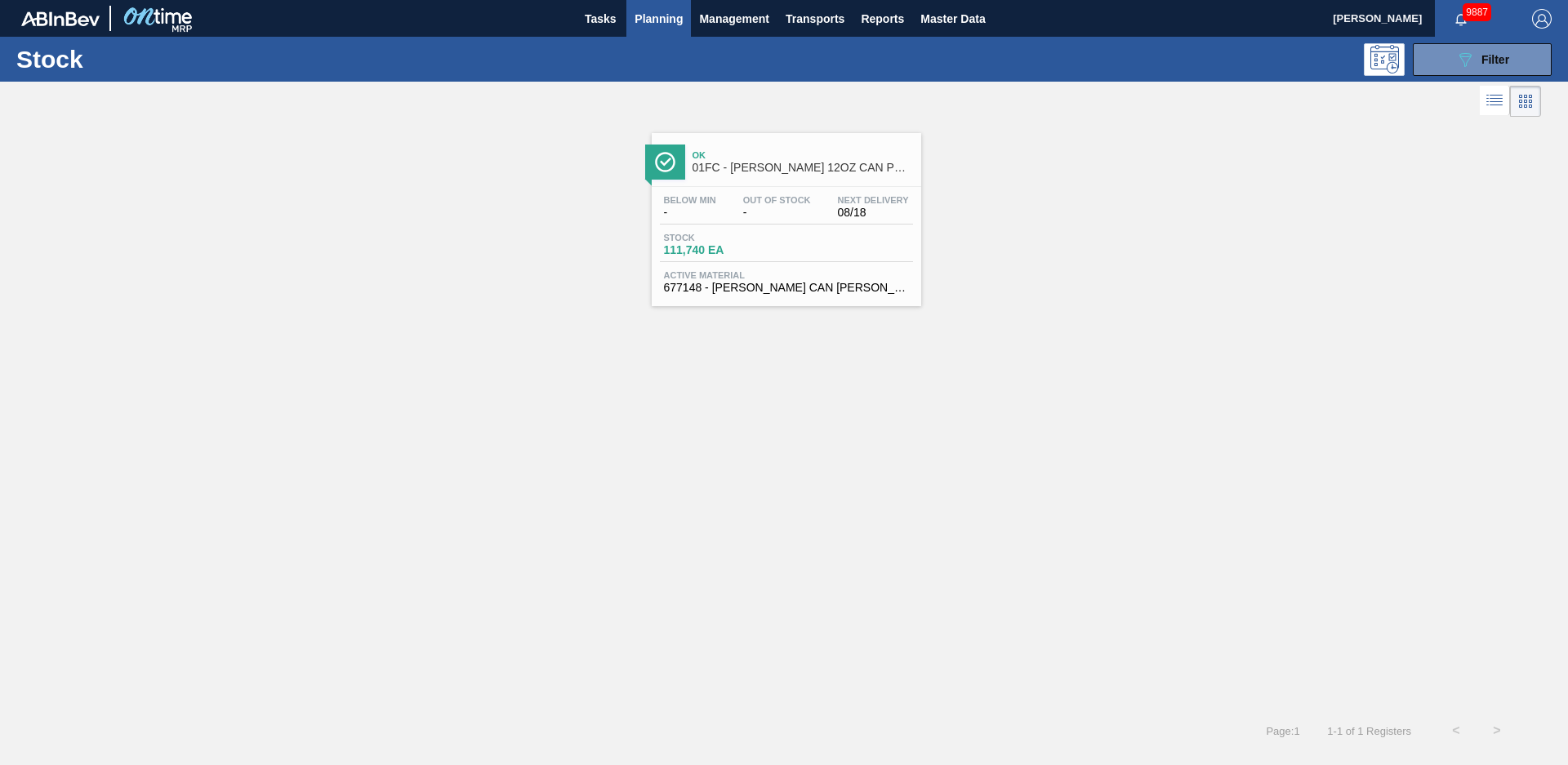
click at [1017, 162] on div "Ok 01FC - [PERSON_NAME] 12OZ CAN PK 12/12 MILITARY PROMO Below Min - Out Of Sto…" at bounding box center [784, 213] width 1568 height 186
click at [800, 151] on span "Ok" at bounding box center [803, 155] width 220 height 9
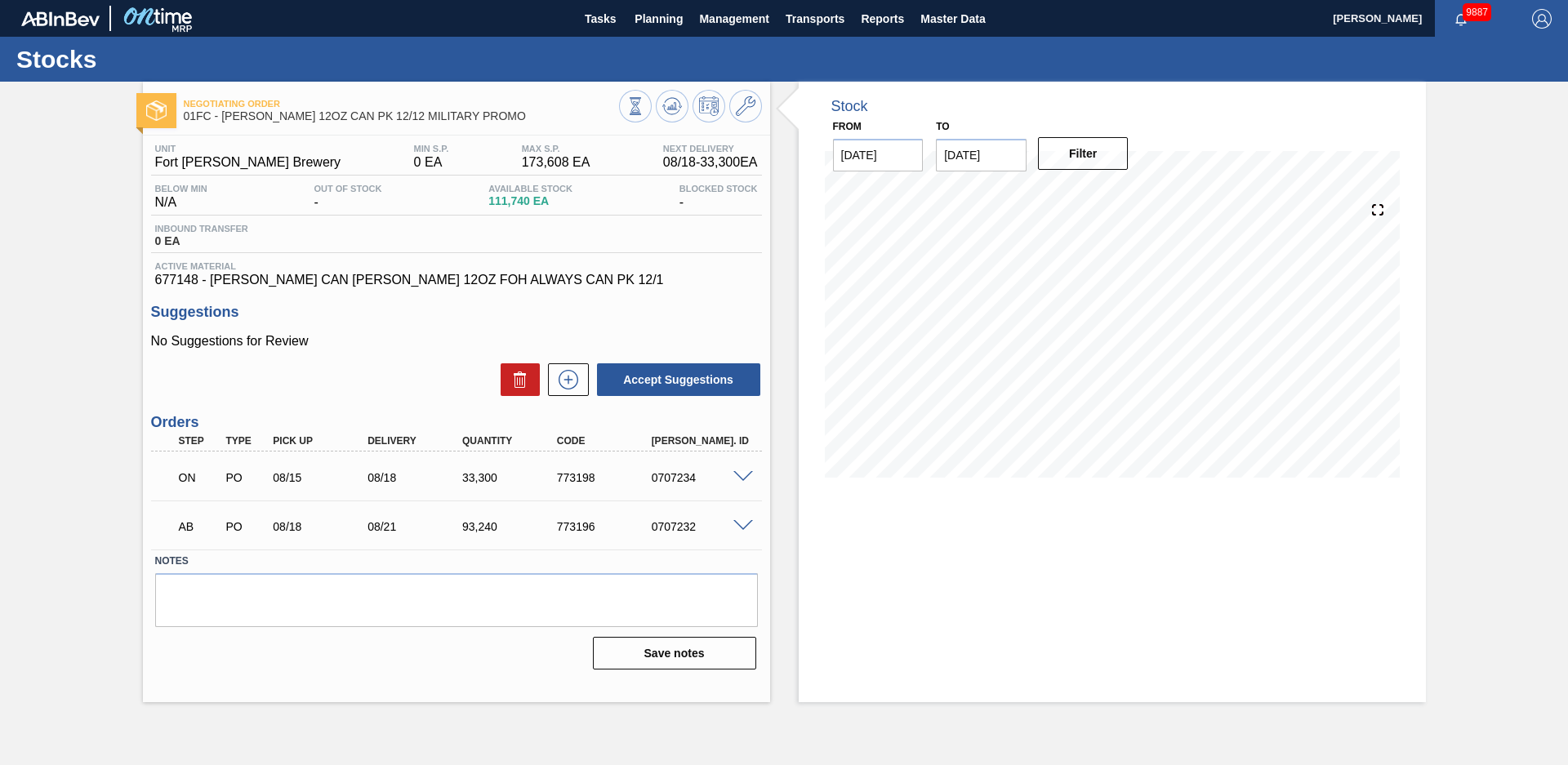
click at [742, 530] on span at bounding box center [743, 525] width 20 height 12
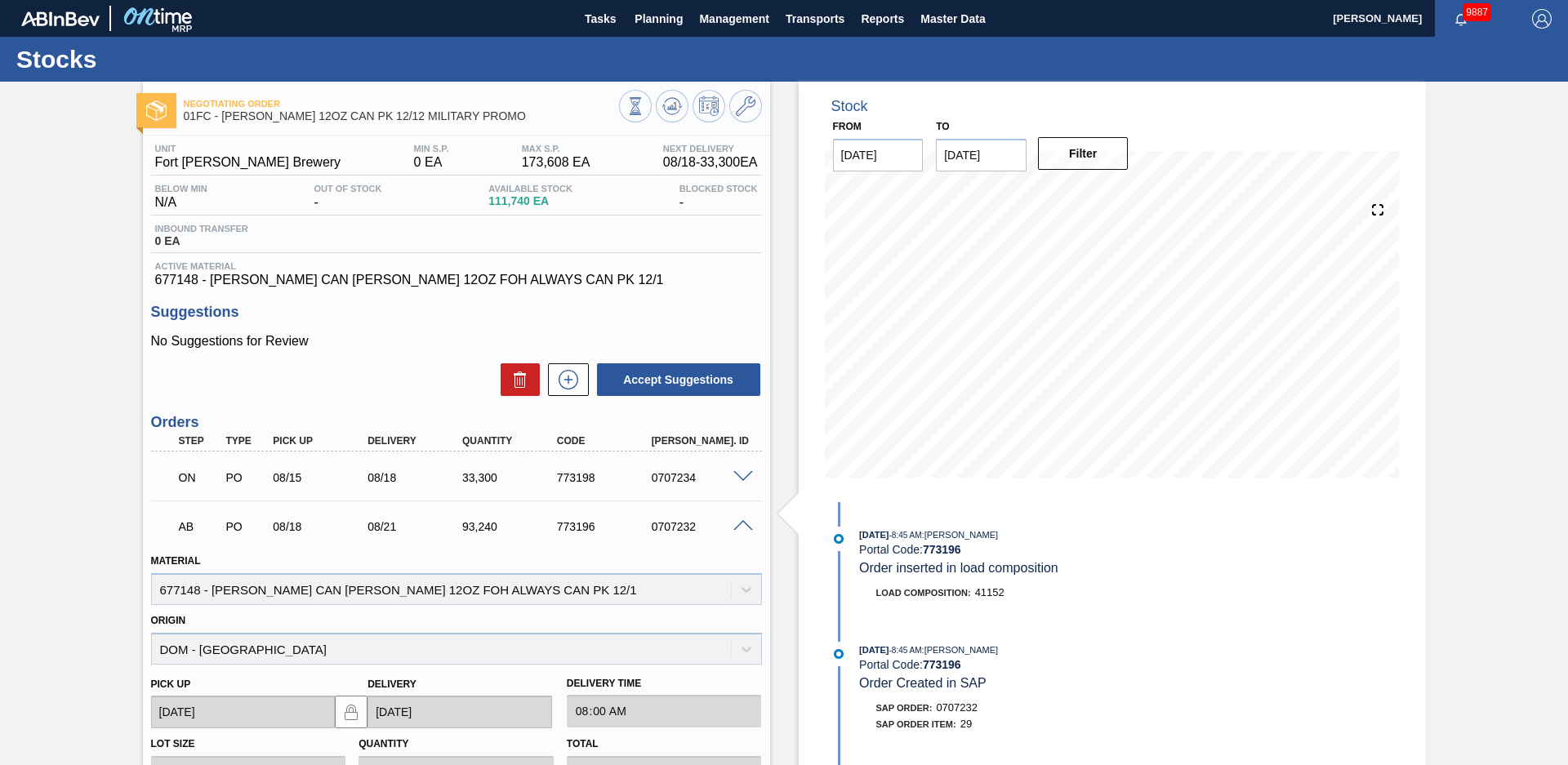
click at [749, 525] on span at bounding box center [743, 525] width 20 height 12
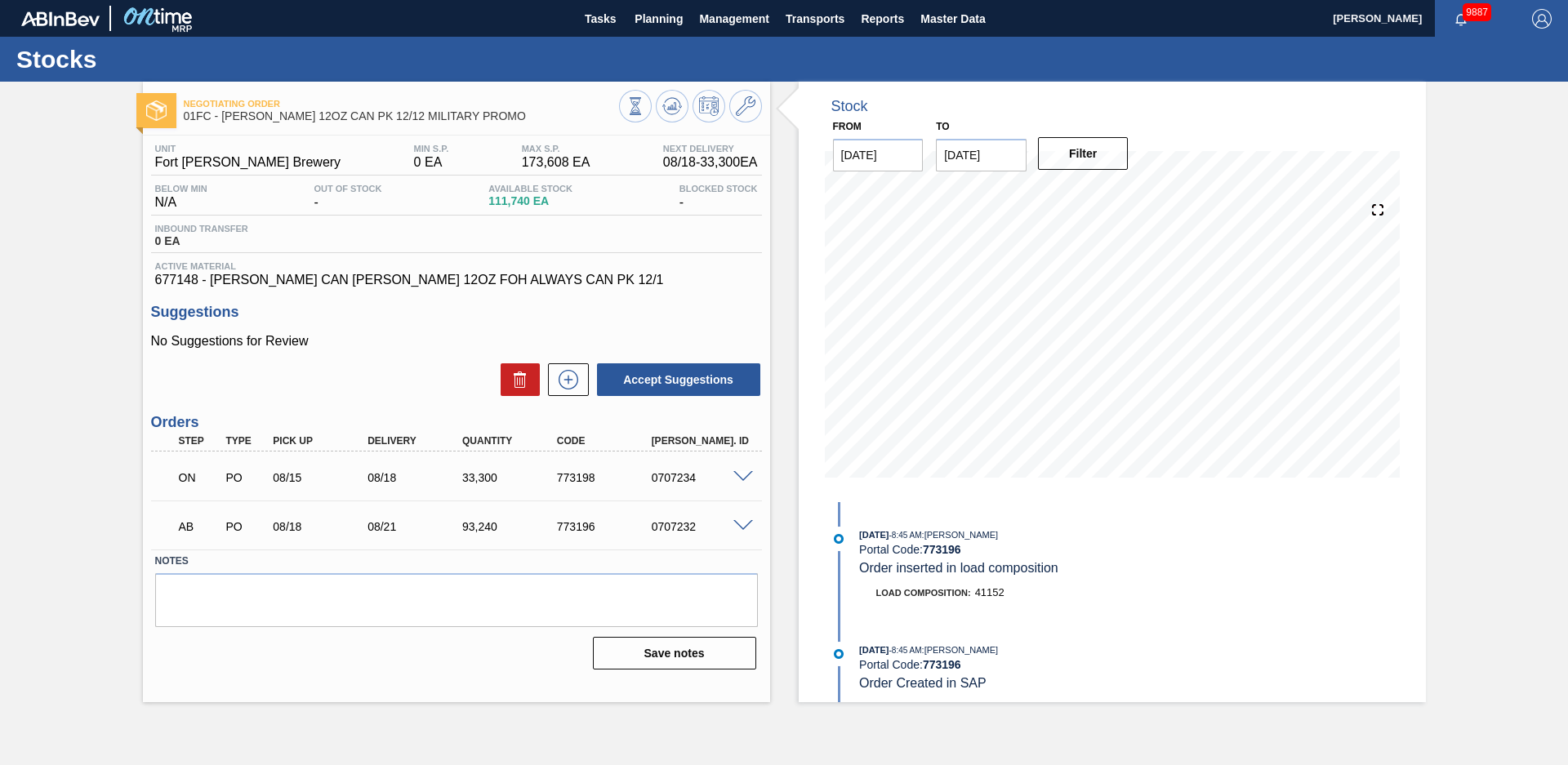
click at [749, 480] on span at bounding box center [743, 477] width 20 height 12
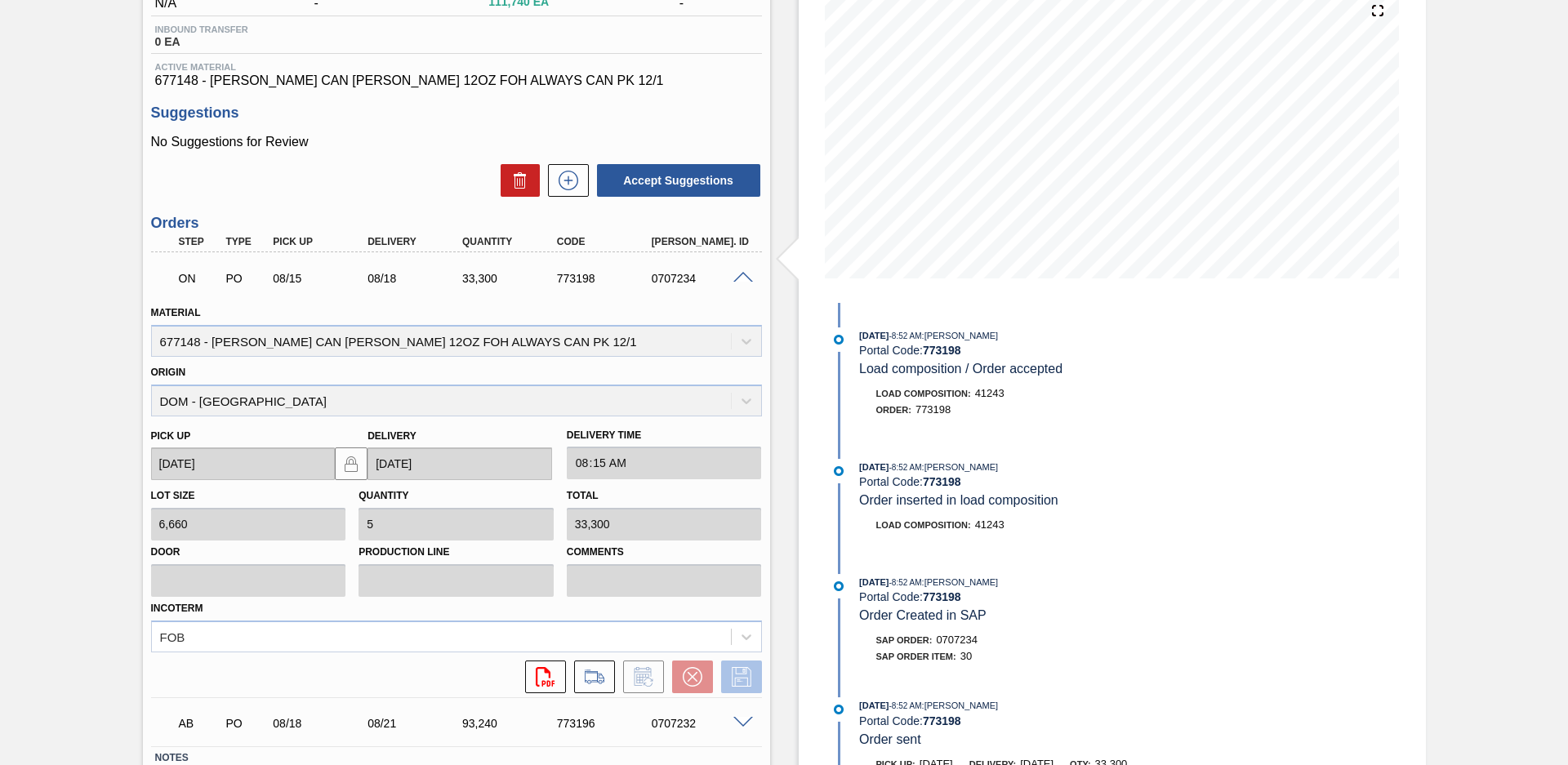
scroll to position [314, 0]
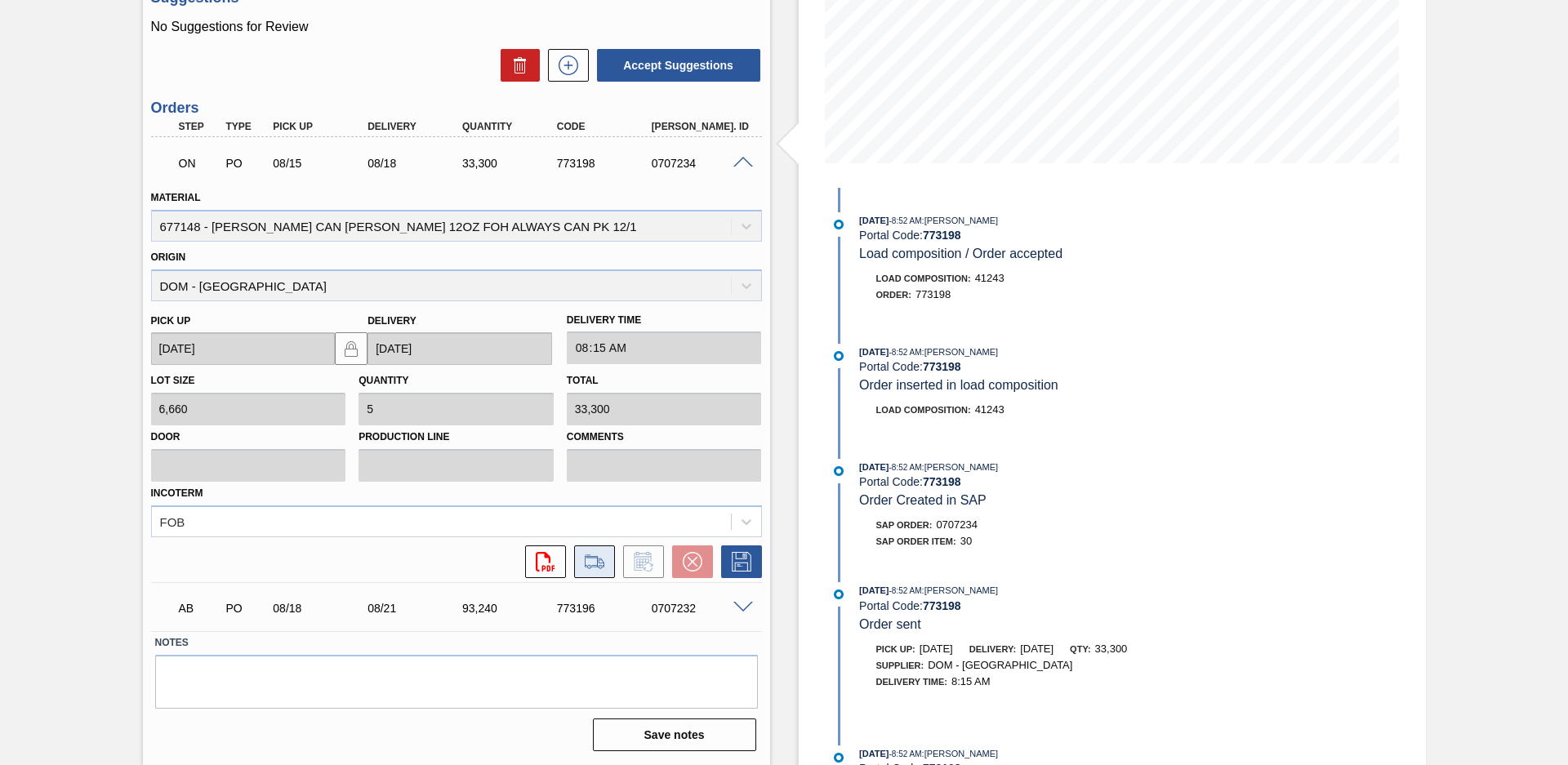
click at [605, 571] on button at bounding box center [595, 561] width 41 height 33
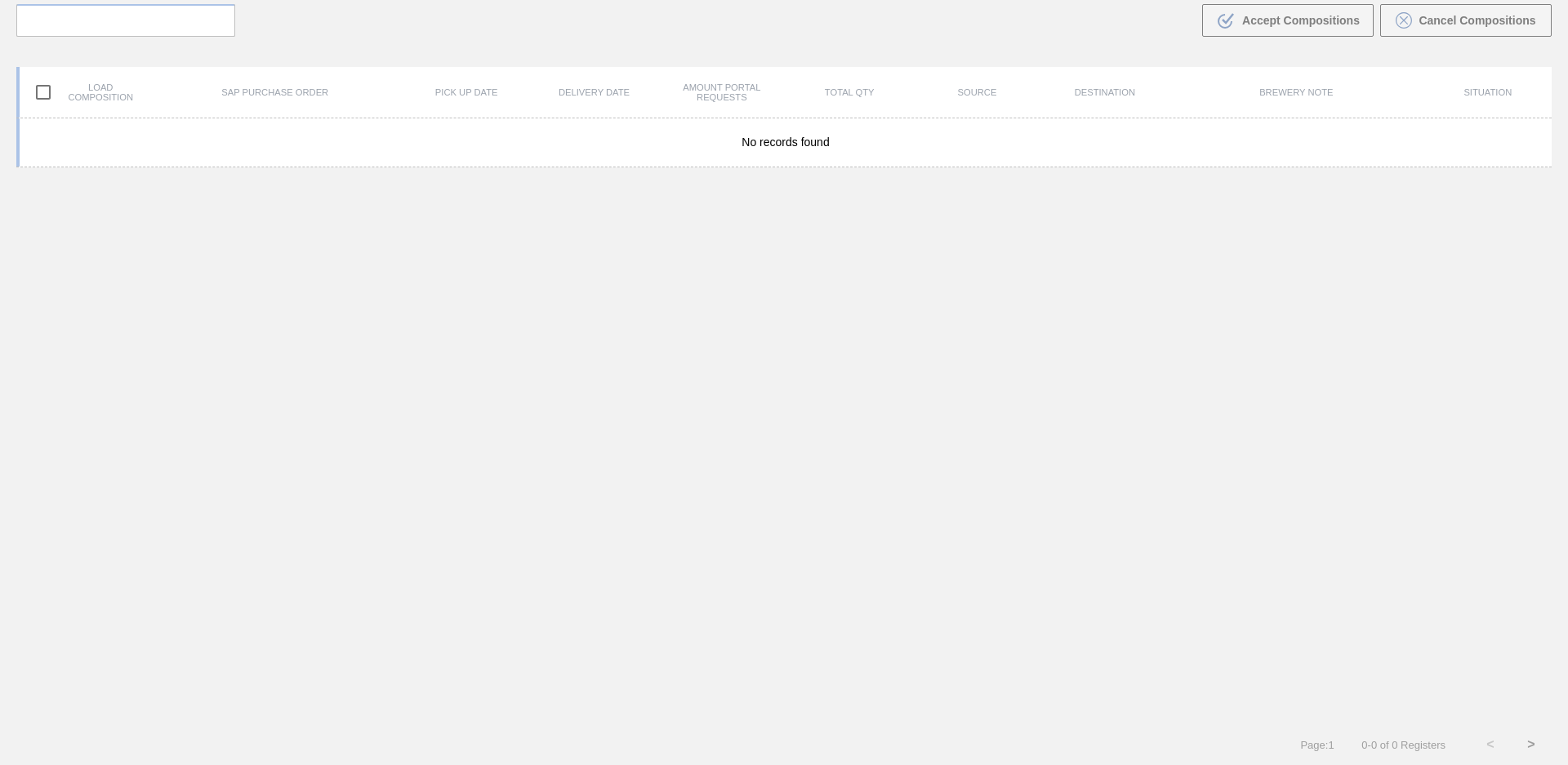
scroll to position [118, 0]
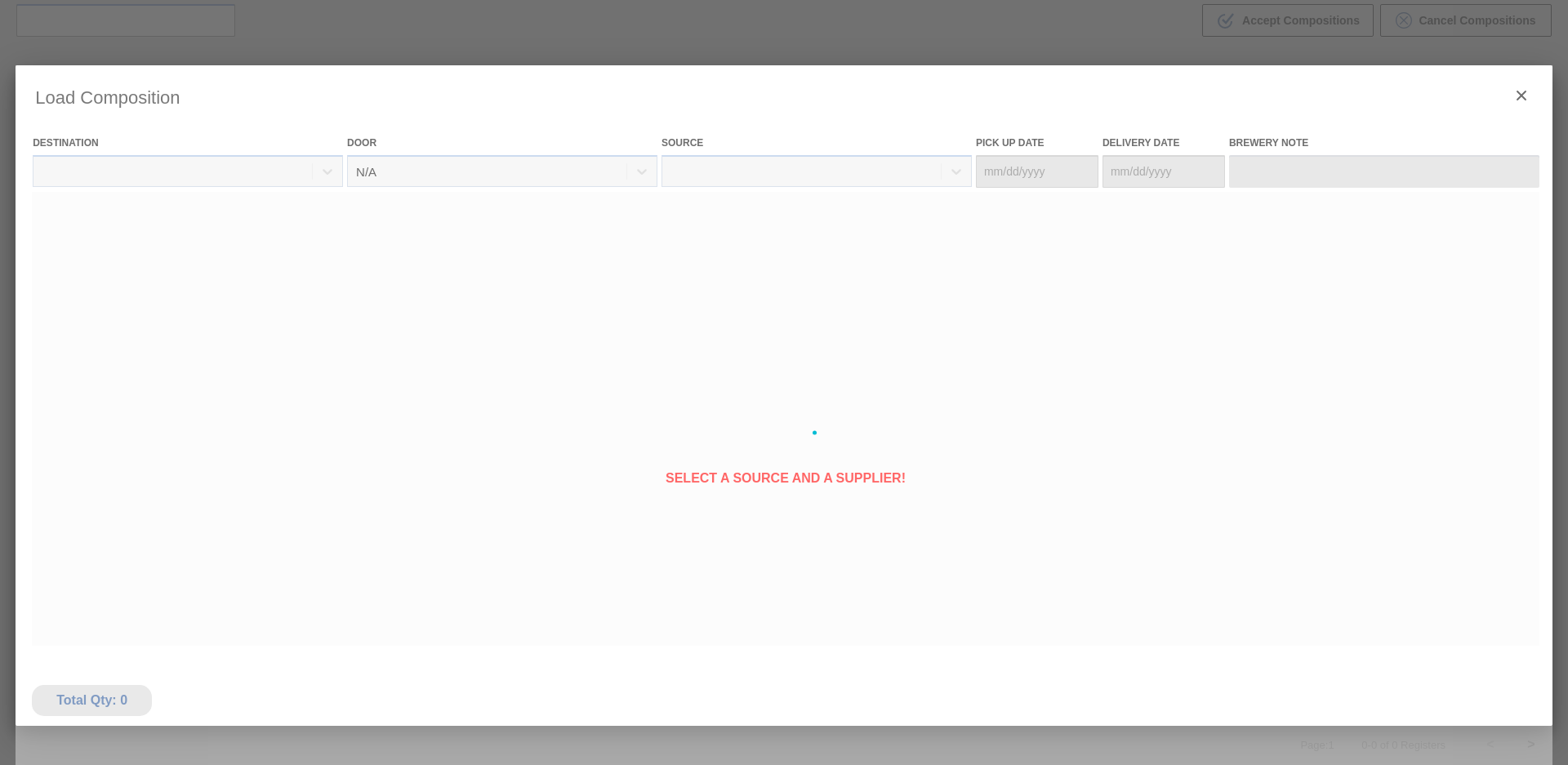
type Date "[DATE]"
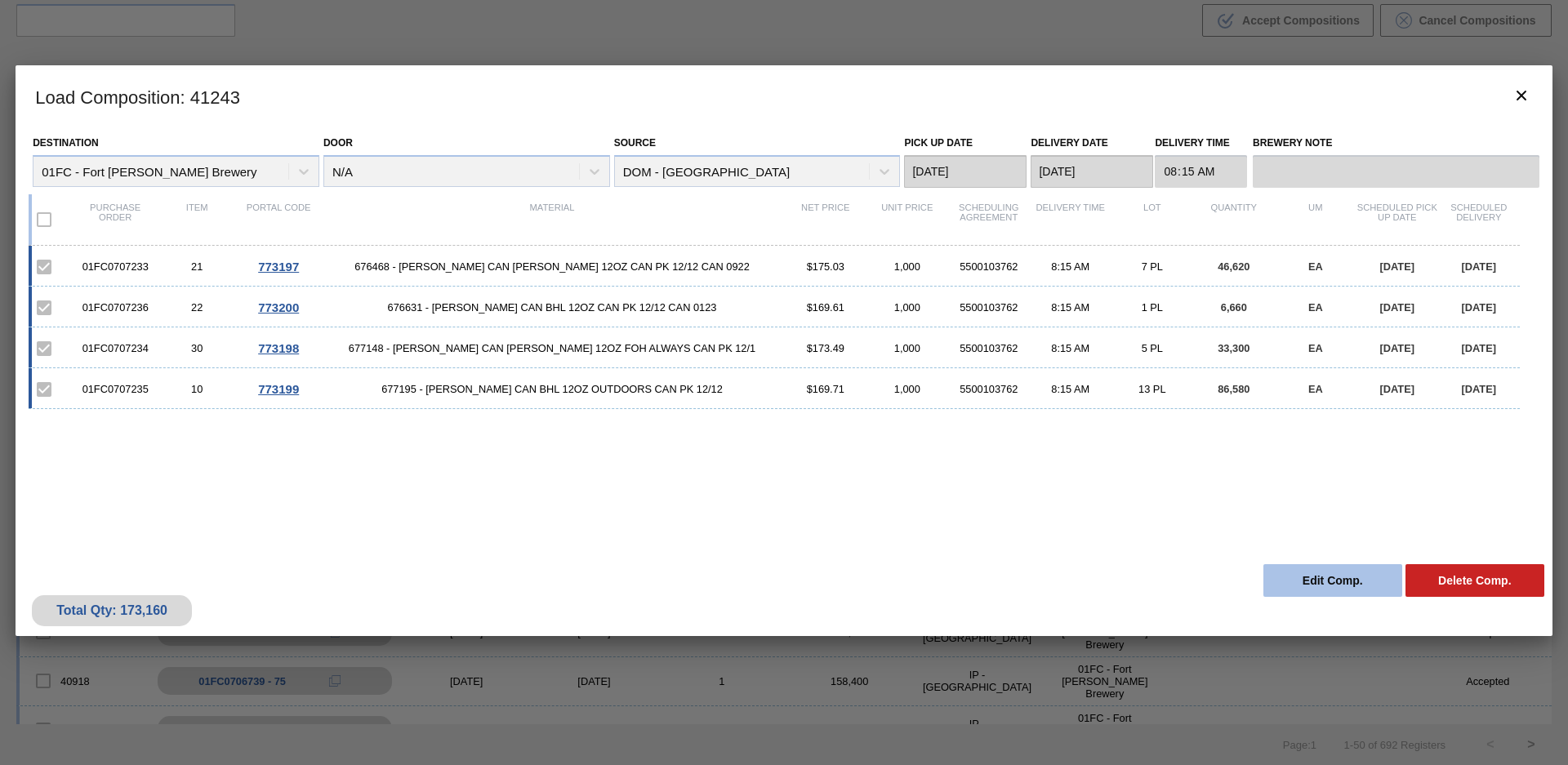
click at [1295, 575] on button "Edit Comp." at bounding box center [1333, 580] width 139 height 33
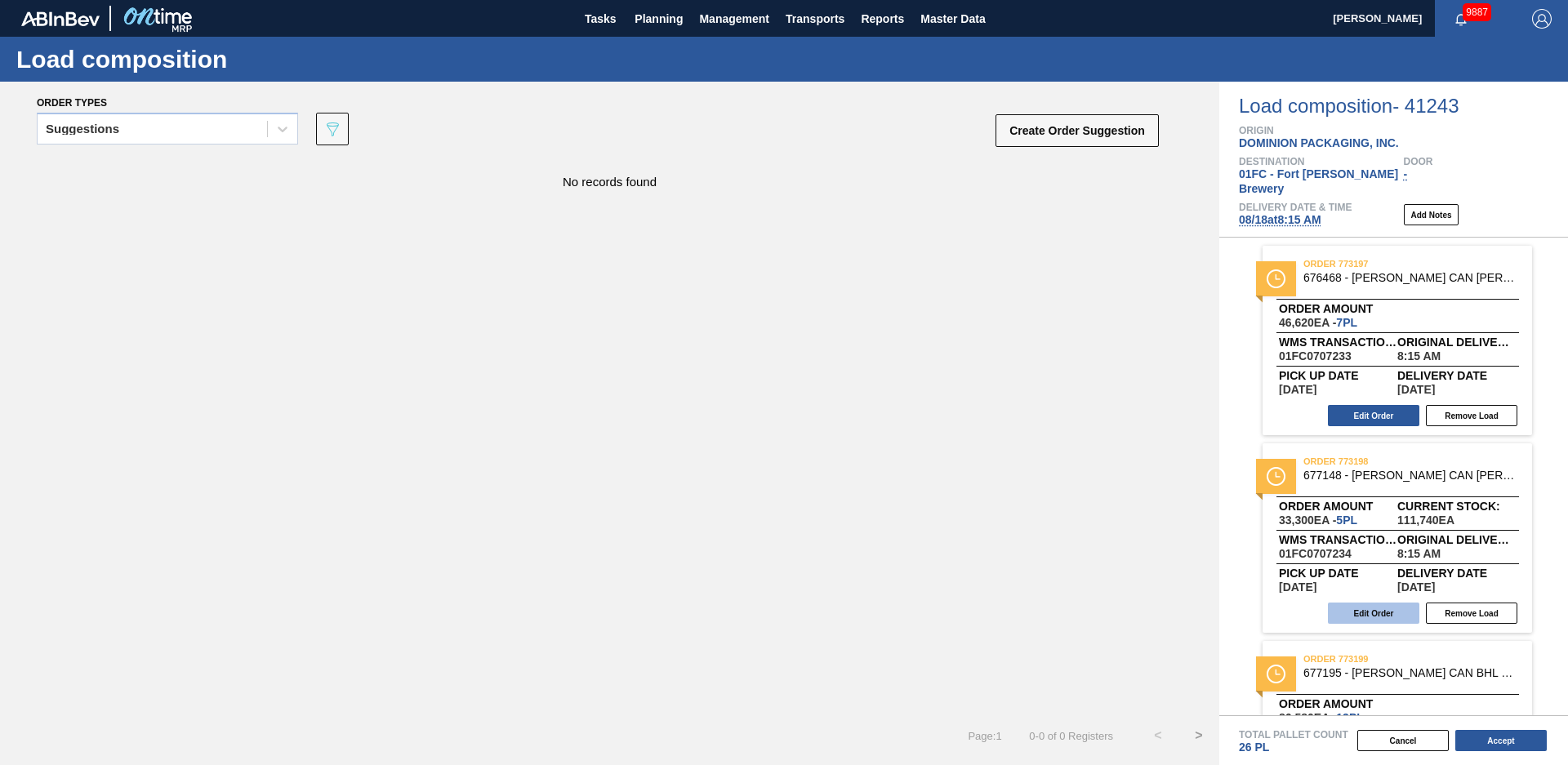
click at [1375, 603] on button "Edit Order" at bounding box center [1374, 613] width 91 height 21
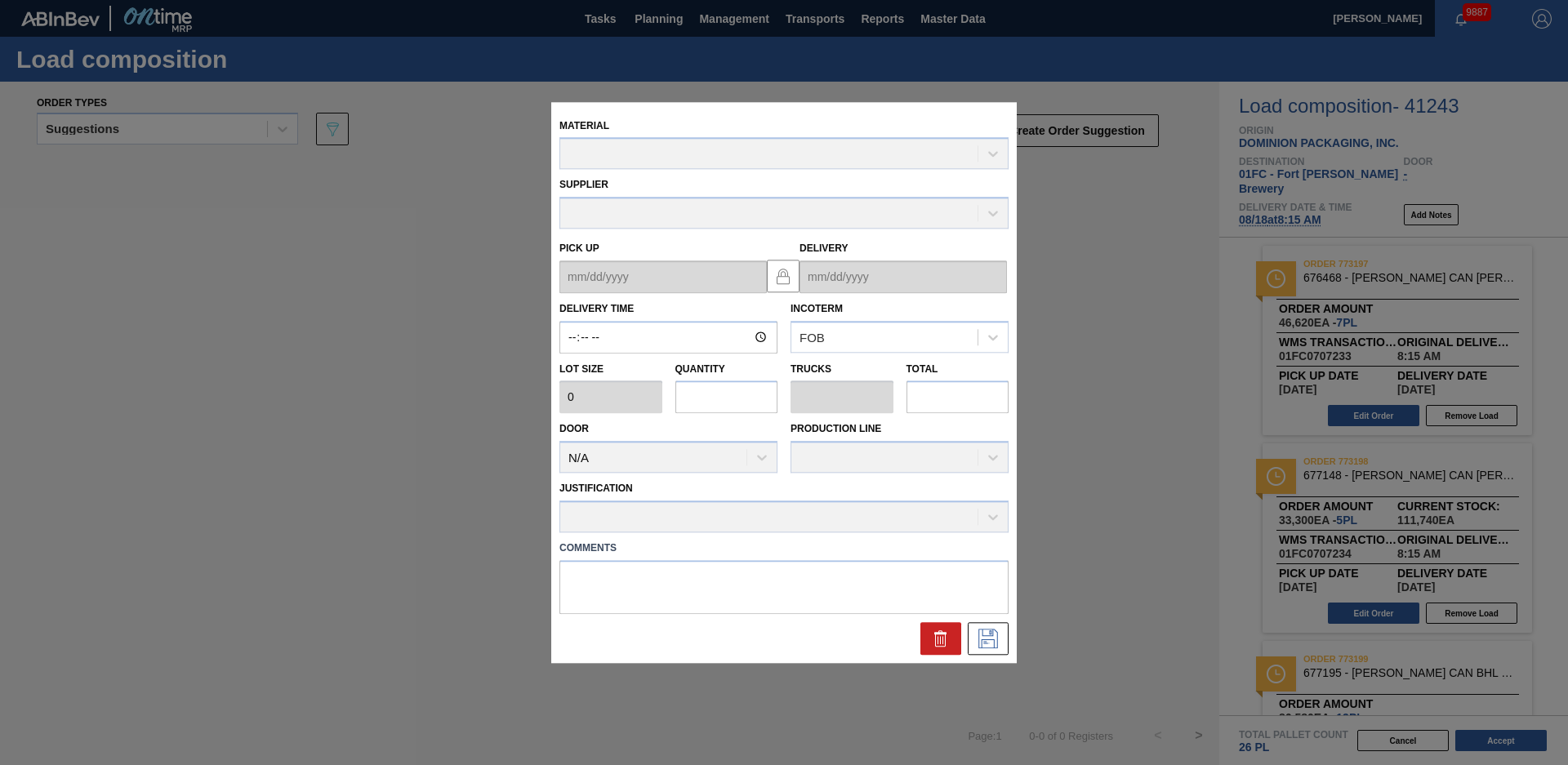
type input "08:15:00"
type input "6,660"
type input "5"
type input "0.208"
type input "33,300"
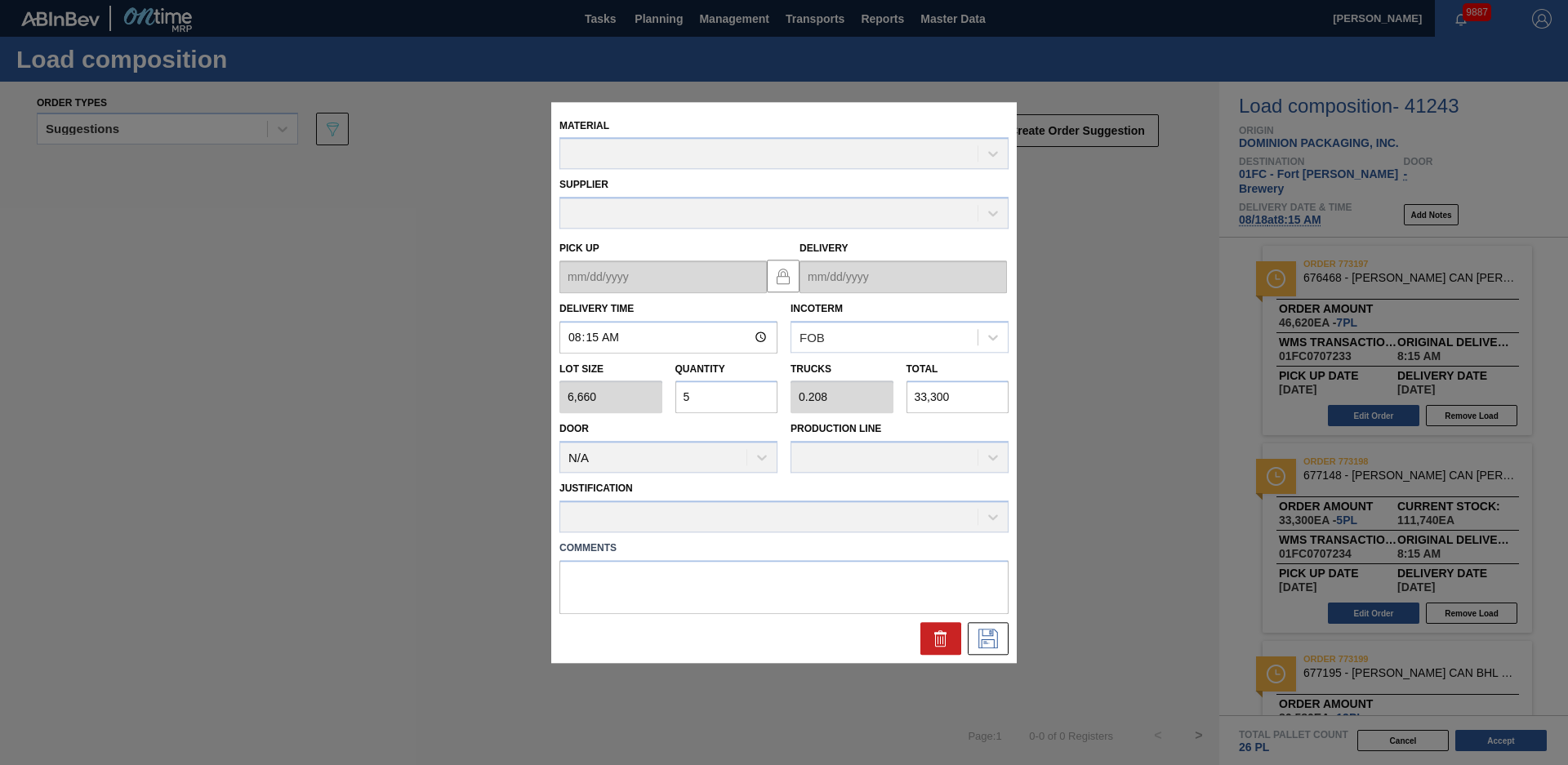
type up "[DATE]"
type input "[DATE]"
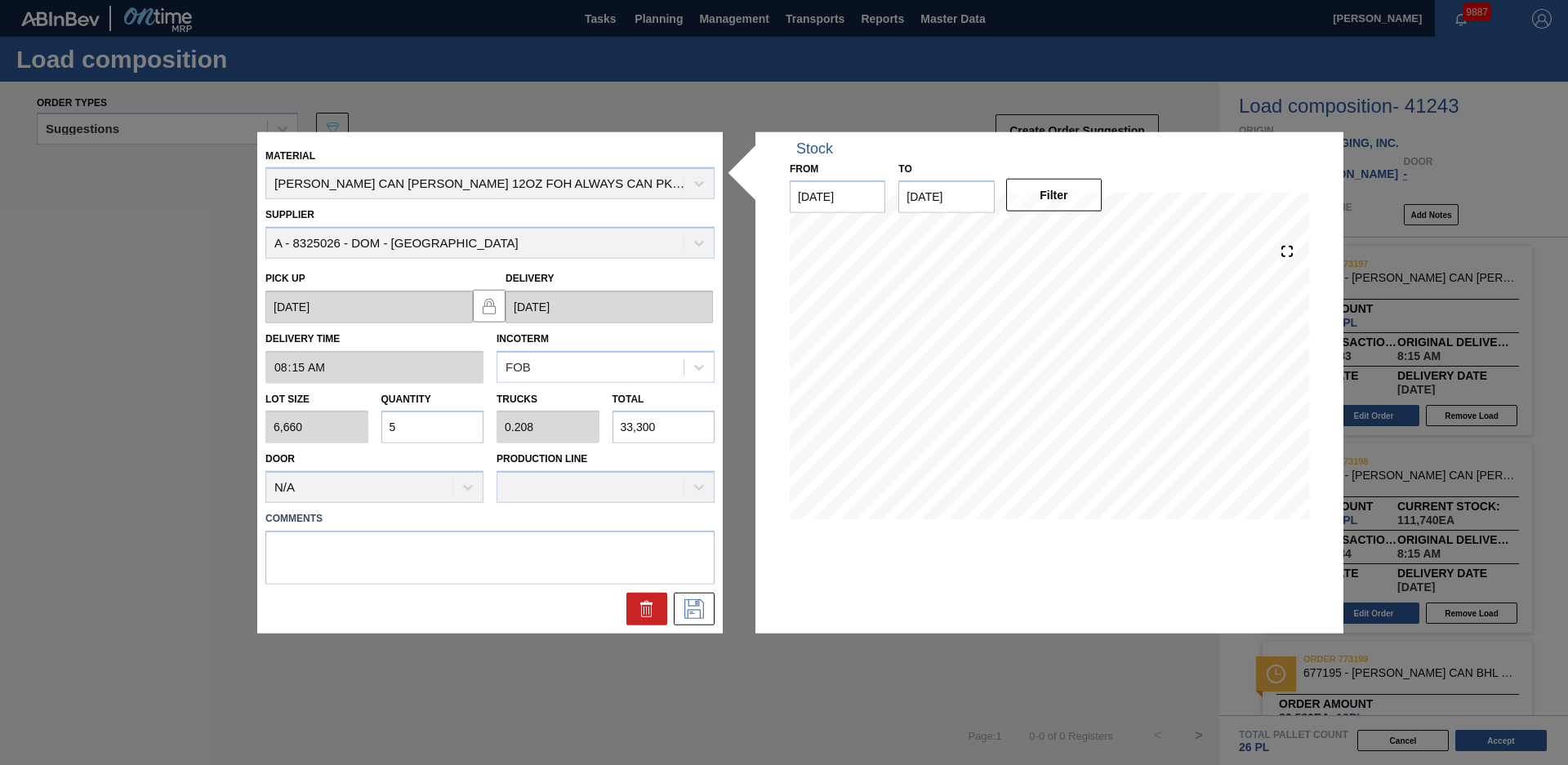
drag, startPoint x: 430, startPoint y: 423, endPoint x: 347, endPoint y: 441, distance: 84.9
click at [347, 441] on div "Lot size 6,660 Quantity 5 Trucks 0.208 Total 33,300" at bounding box center [489, 412] width 462 height 61
type input "1"
type input "0.042"
type input "6,660"
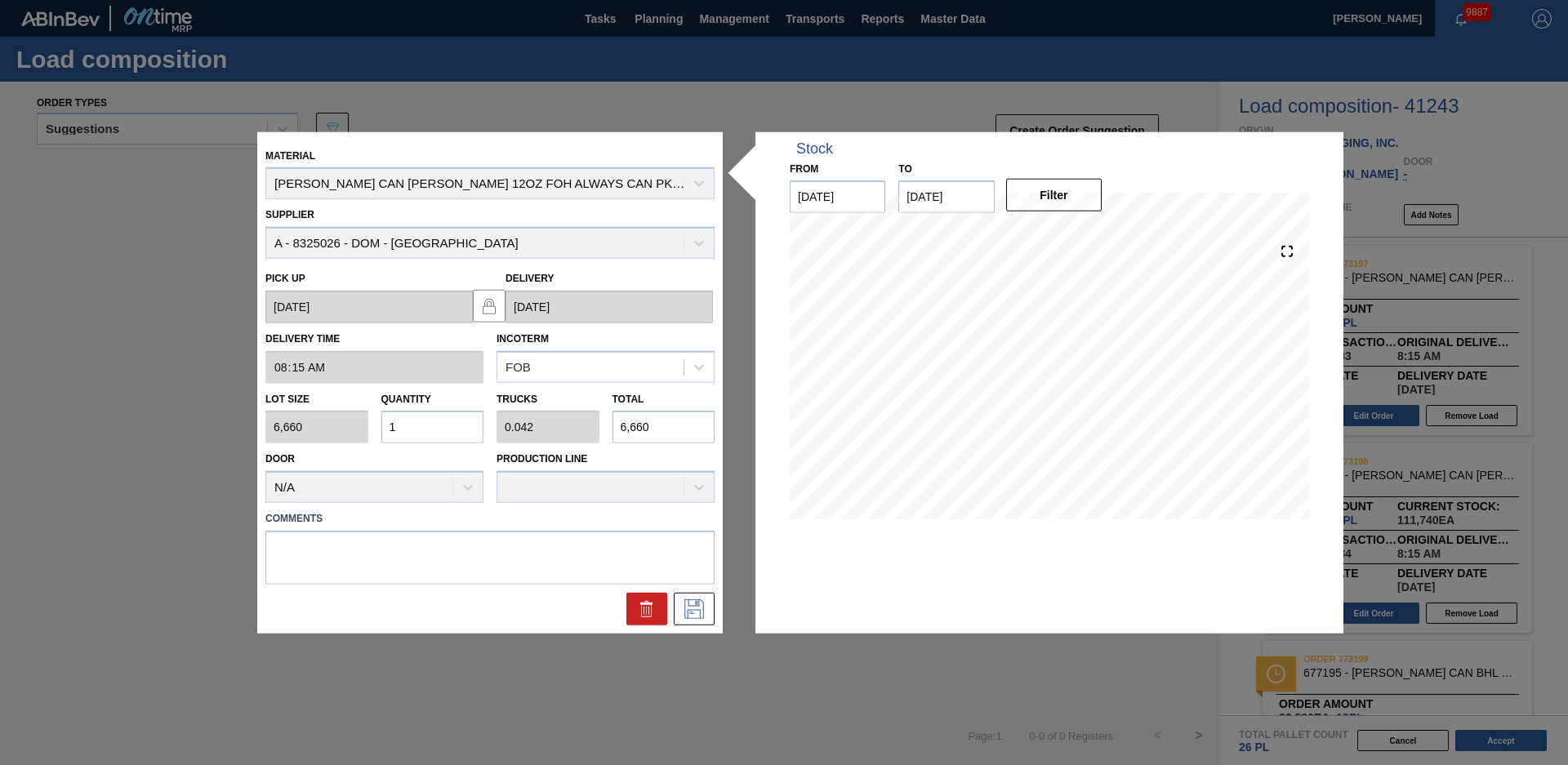
type input "12"
type input "0.5"
type input "79,920"
type input "12"
click at [580, 516] on label "Comments" at bounding box center [489, 518] width 449 height 23
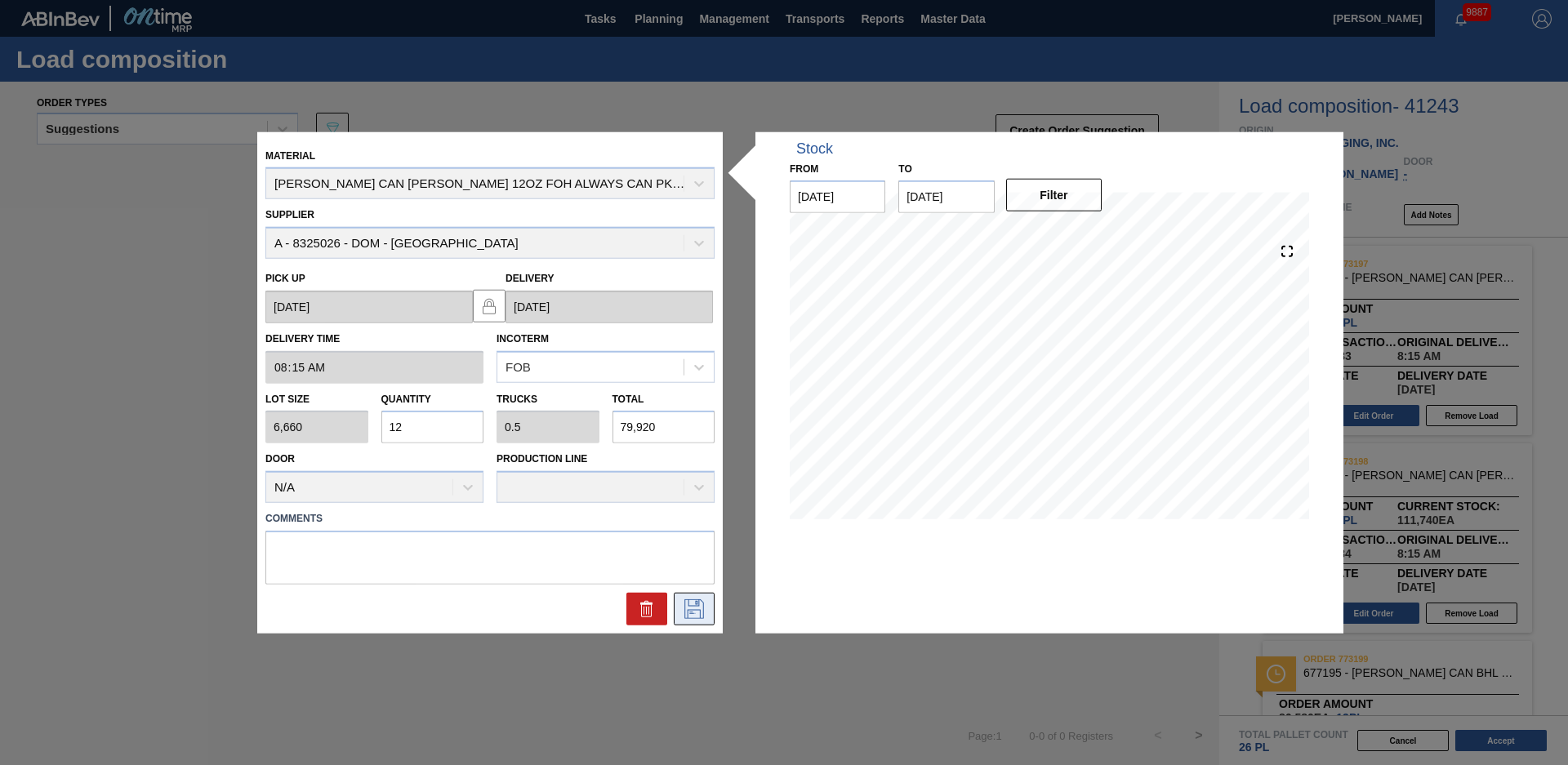
click at [695, 603] on icon at bounding box center [693, 607] width 8 height 13
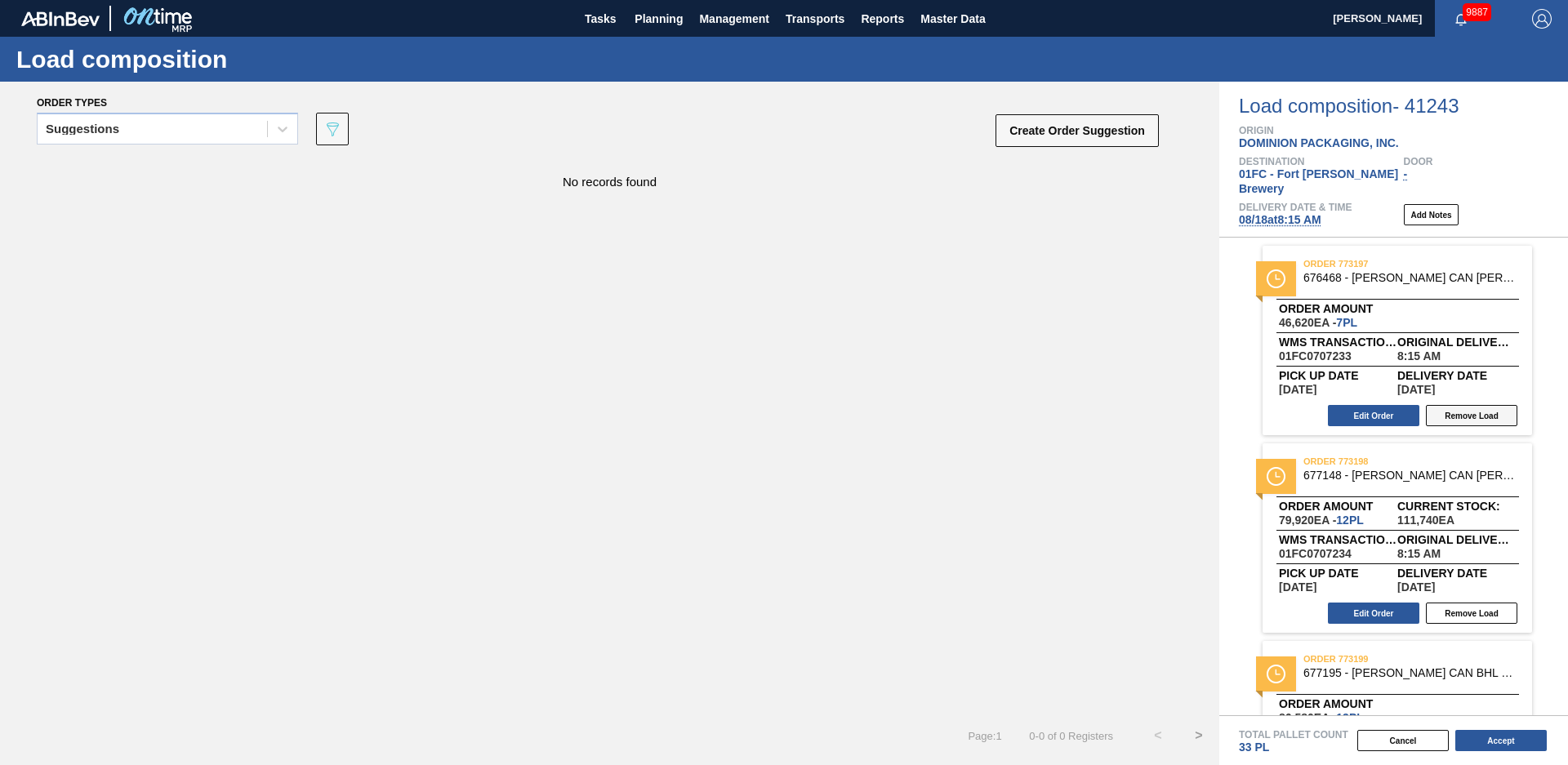
click at [1470, 407] on button "Remove Load" at bounding box center [1472, 415] width 91 height 21
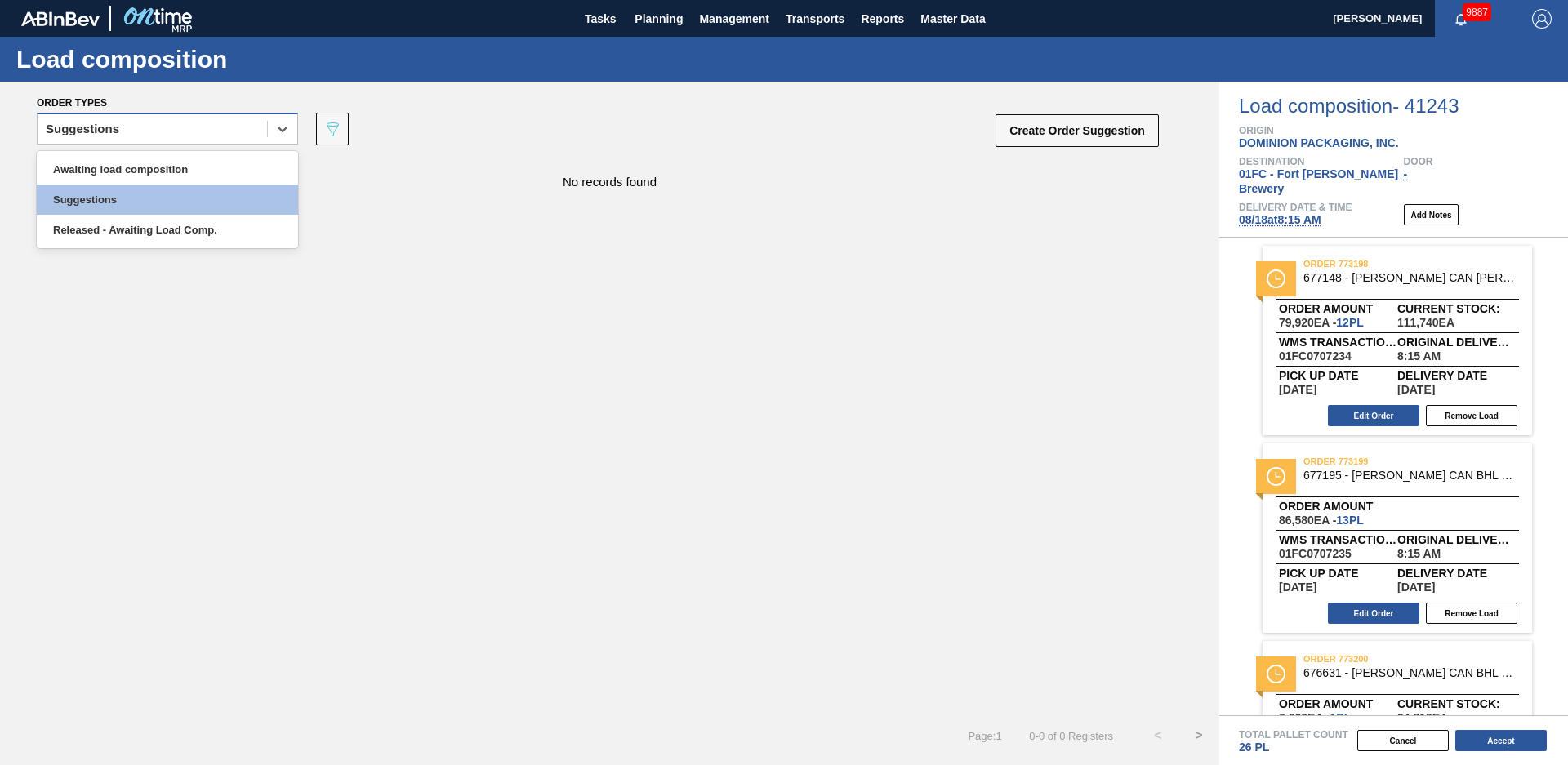
click at [218, 140] on div "Suggestions" at bounding box center [152, 129] width 230 height 23
click at [164, 231] on div "Released - Awaiting Load Comp." at bounding box center [167, 230] width 261 height 30
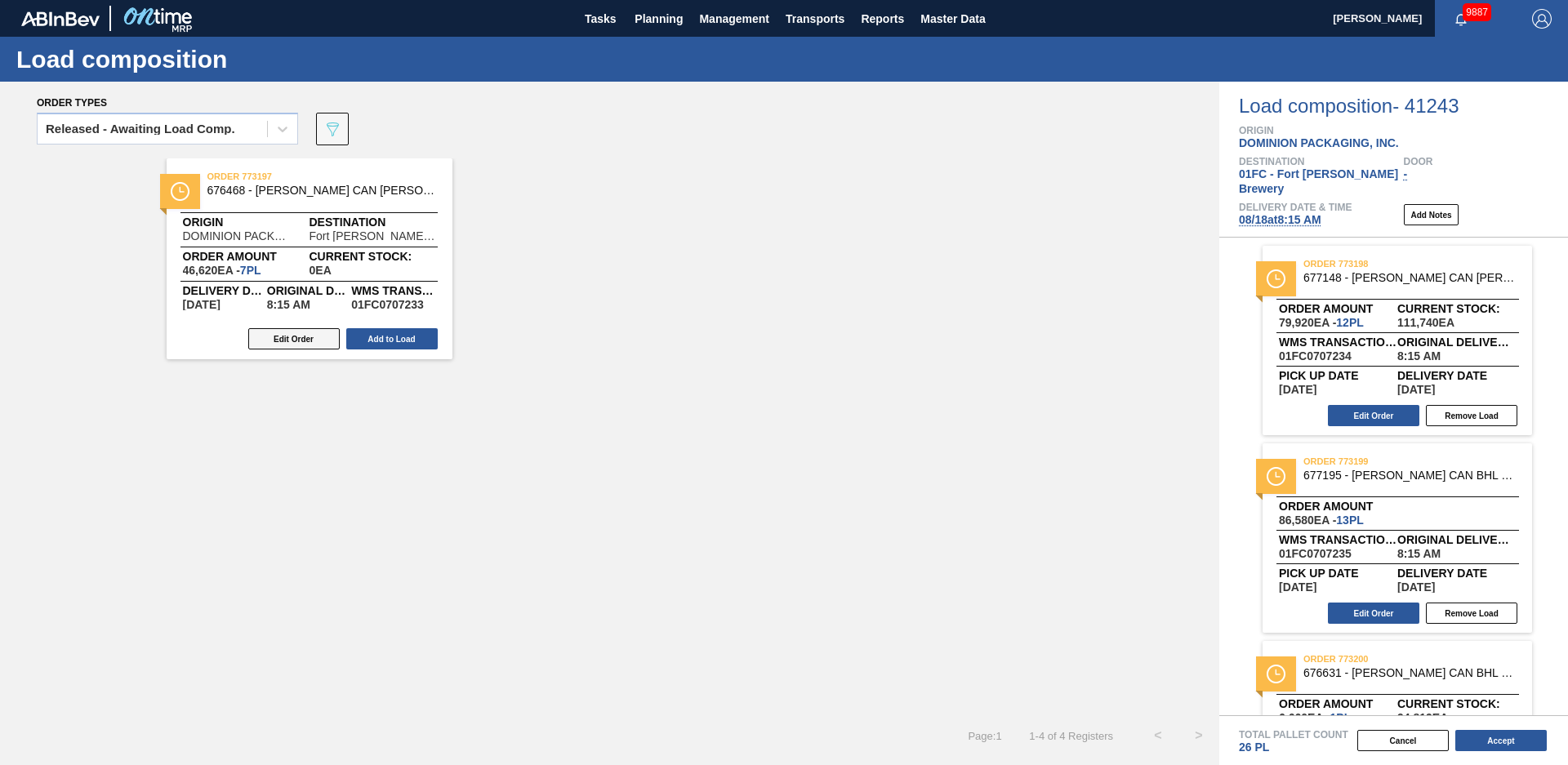
click at [303, 338] on button "Edit Order" at bounding box center [294, 339] width 91 height 21
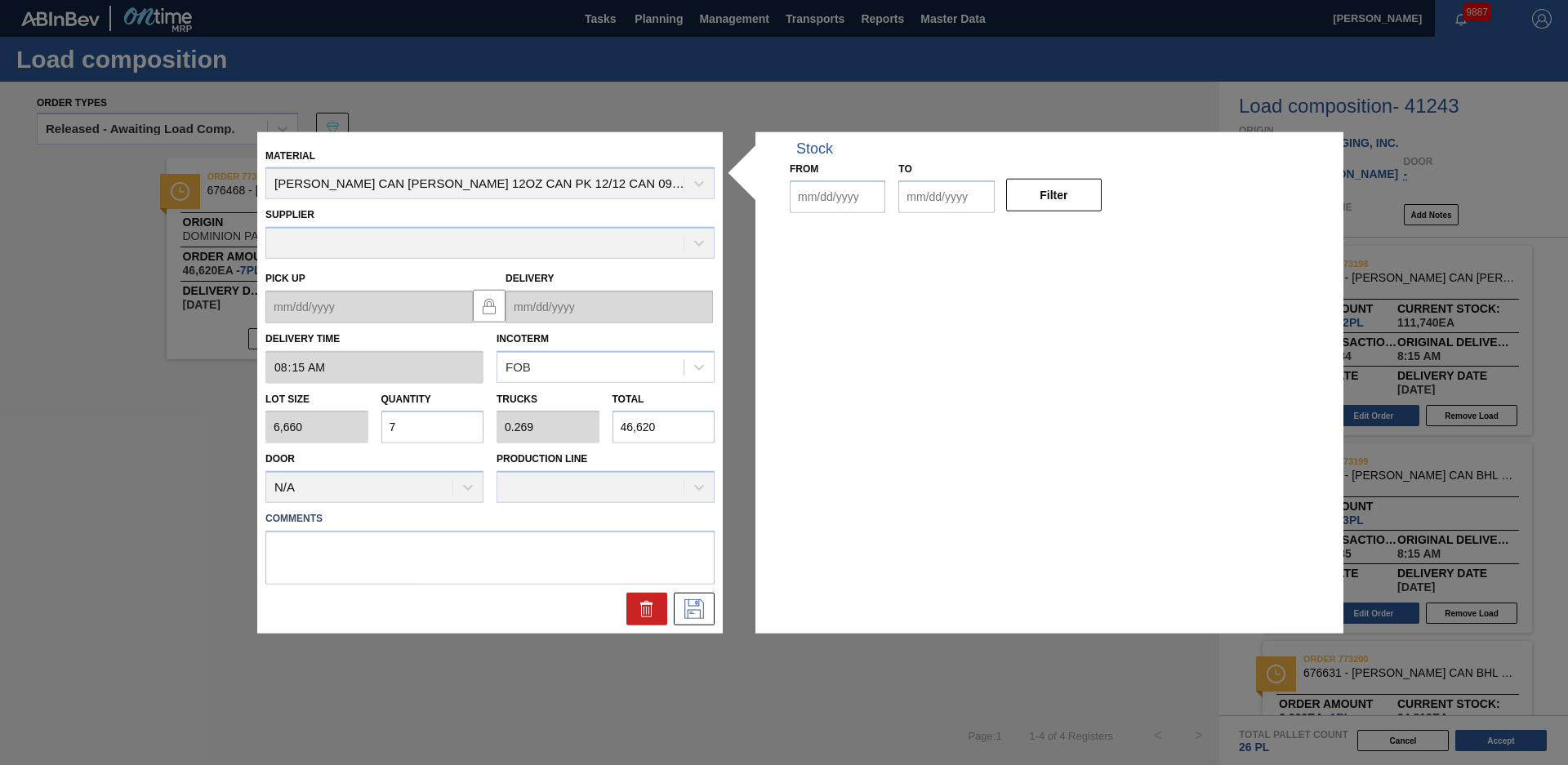
type input "08:15:00"
type input "6,660"
type input "7"
type input "0.269"
type input "46,620"
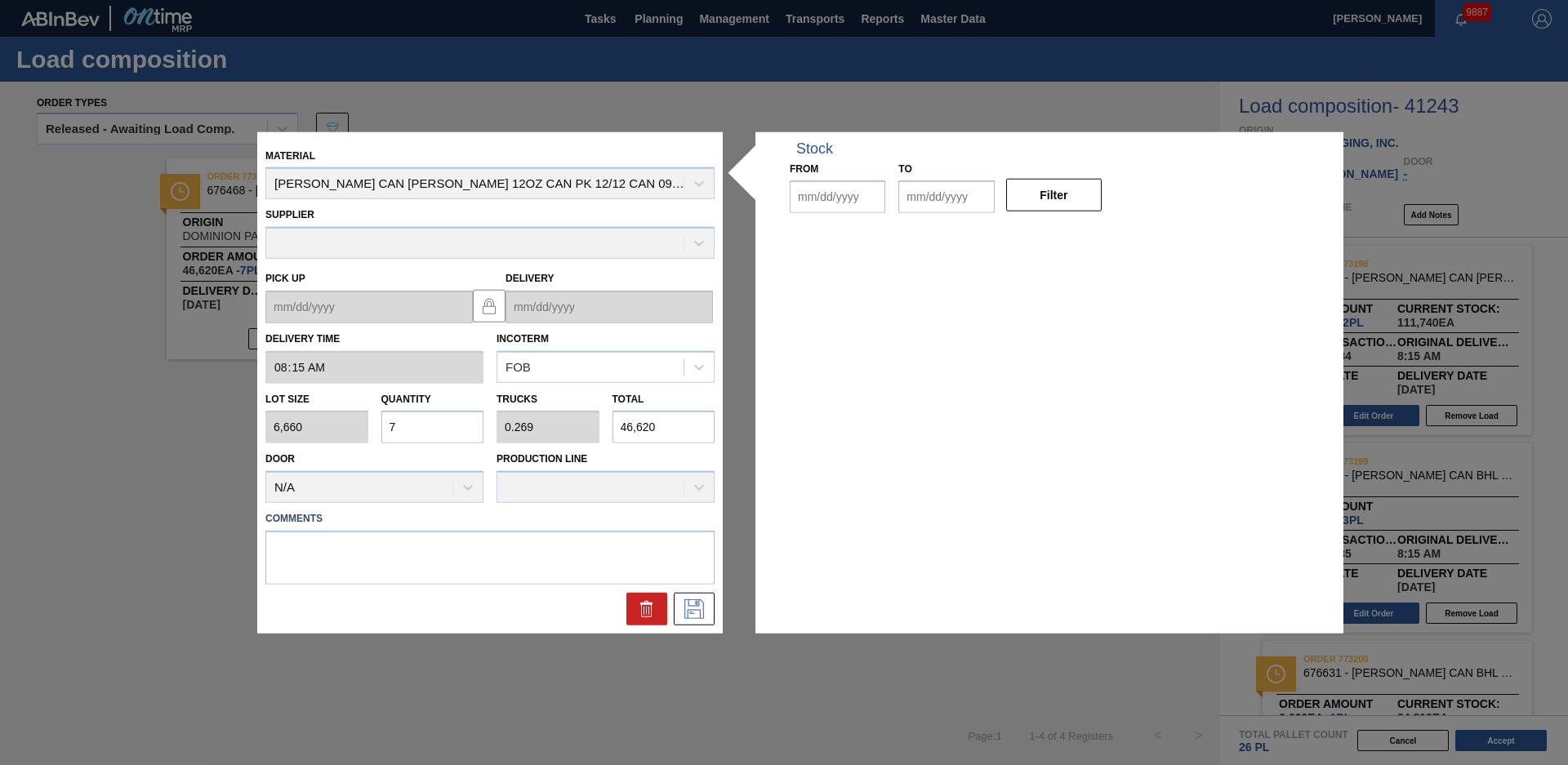
type up "[DATE]"
type input "[DATE]"
click at [633, 614] on button at bounding box center [647, 608] width 41 height 33
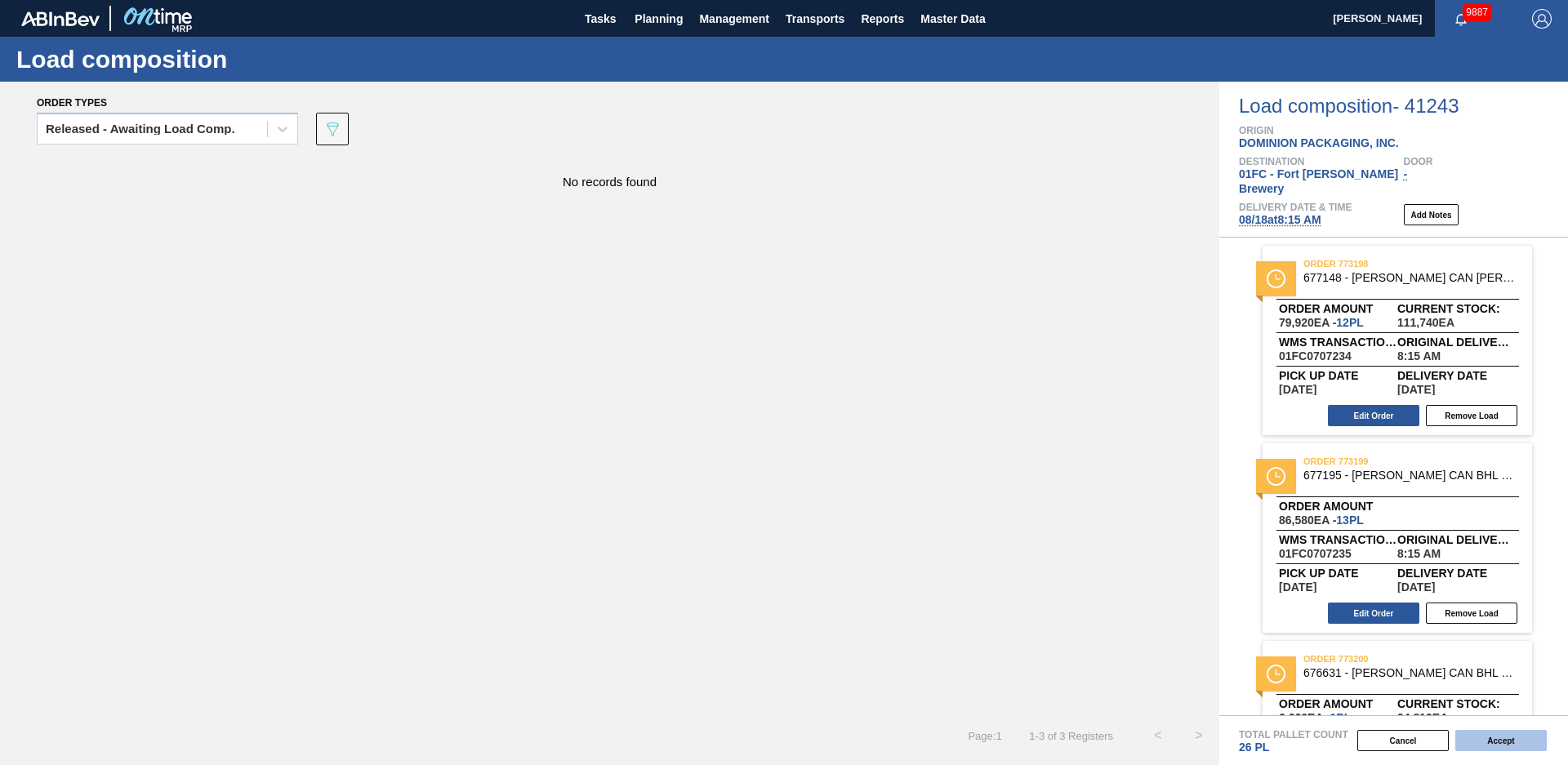
click at [1505, 737] on button "Accept" at bounding box center [1501, 740] width 91 height 21
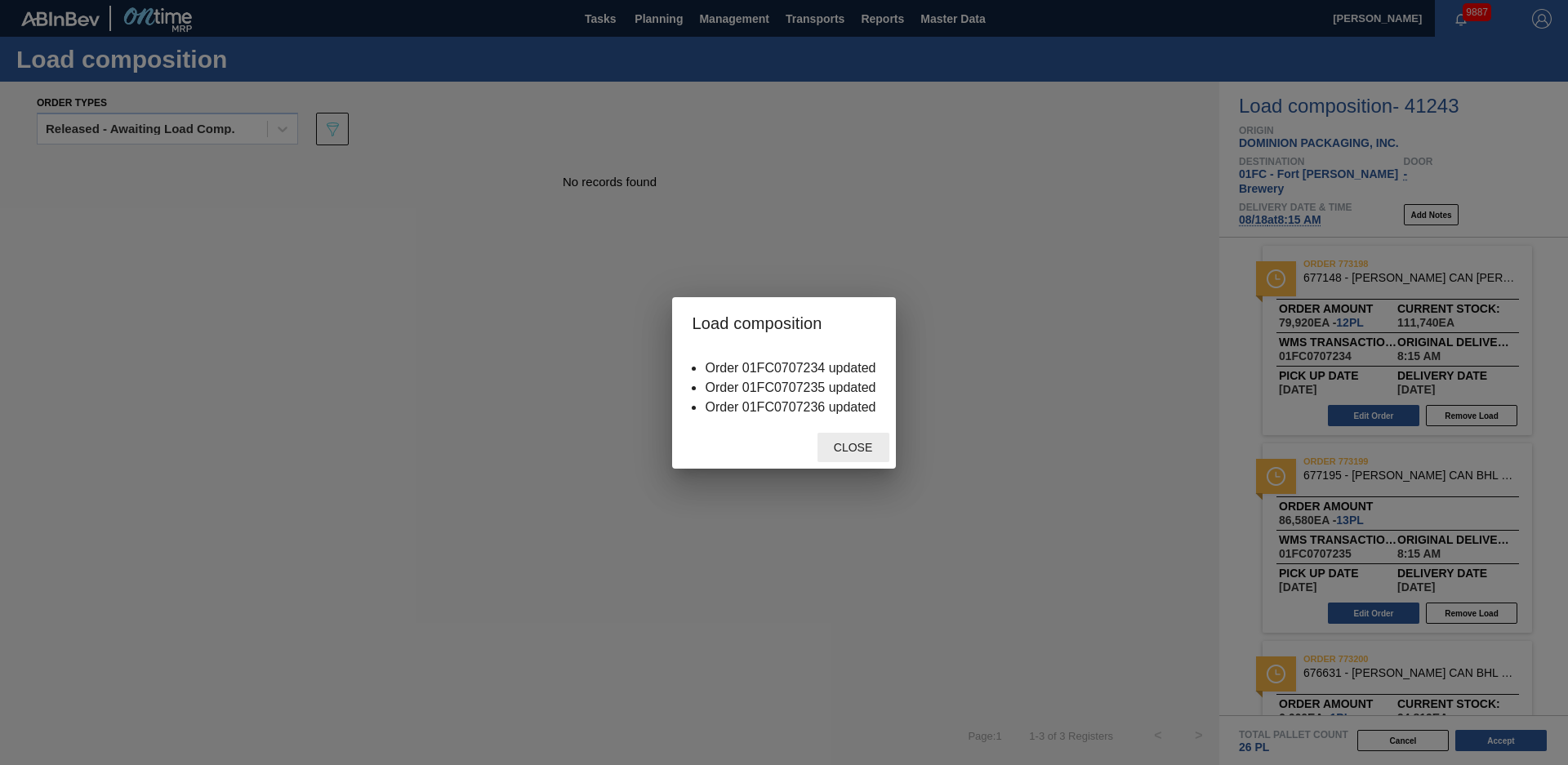
click at [863, 453] on span "Close" at bounding box center [852, 447] width 64 height 13
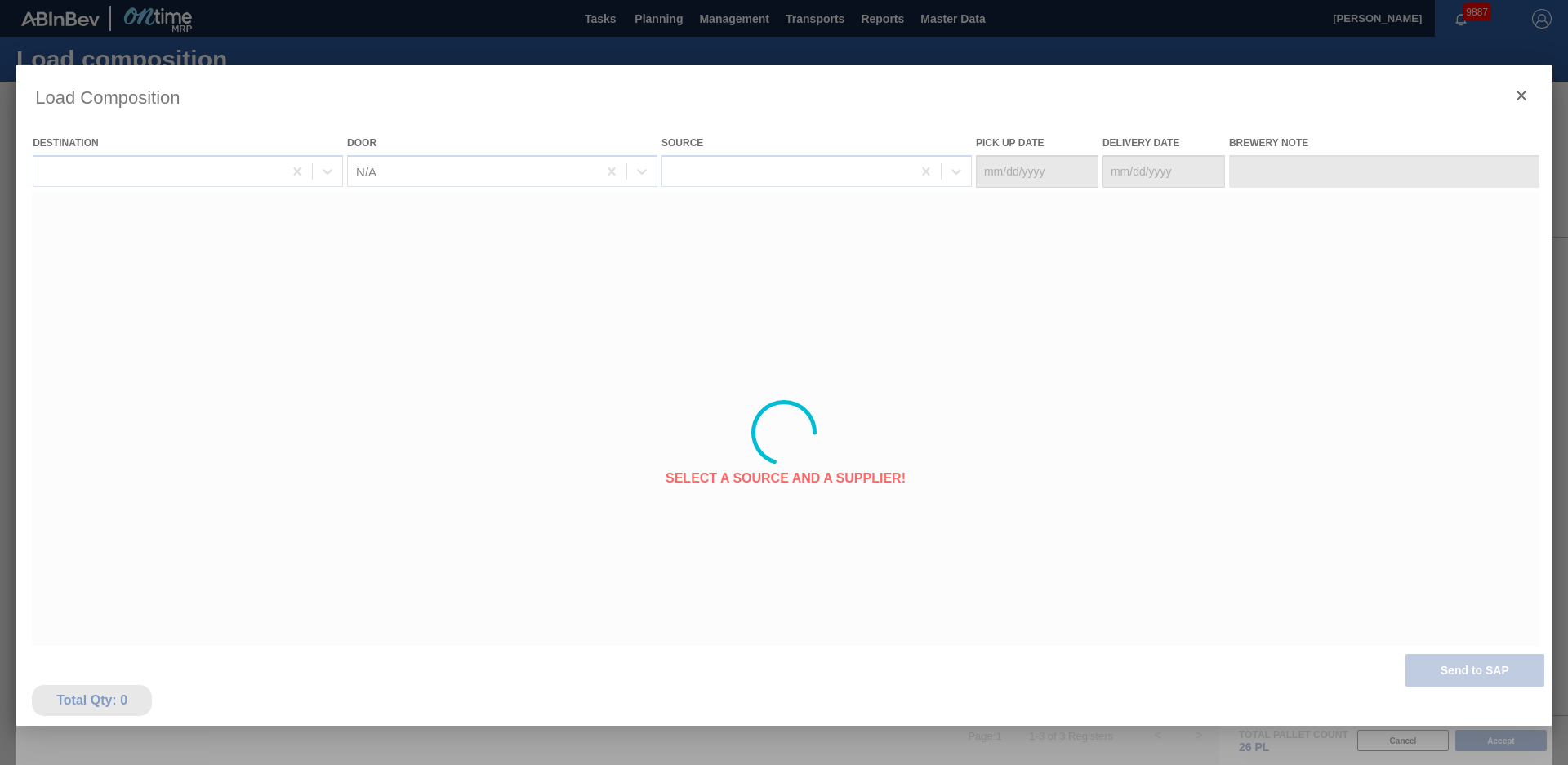
type Date "[DATE]"
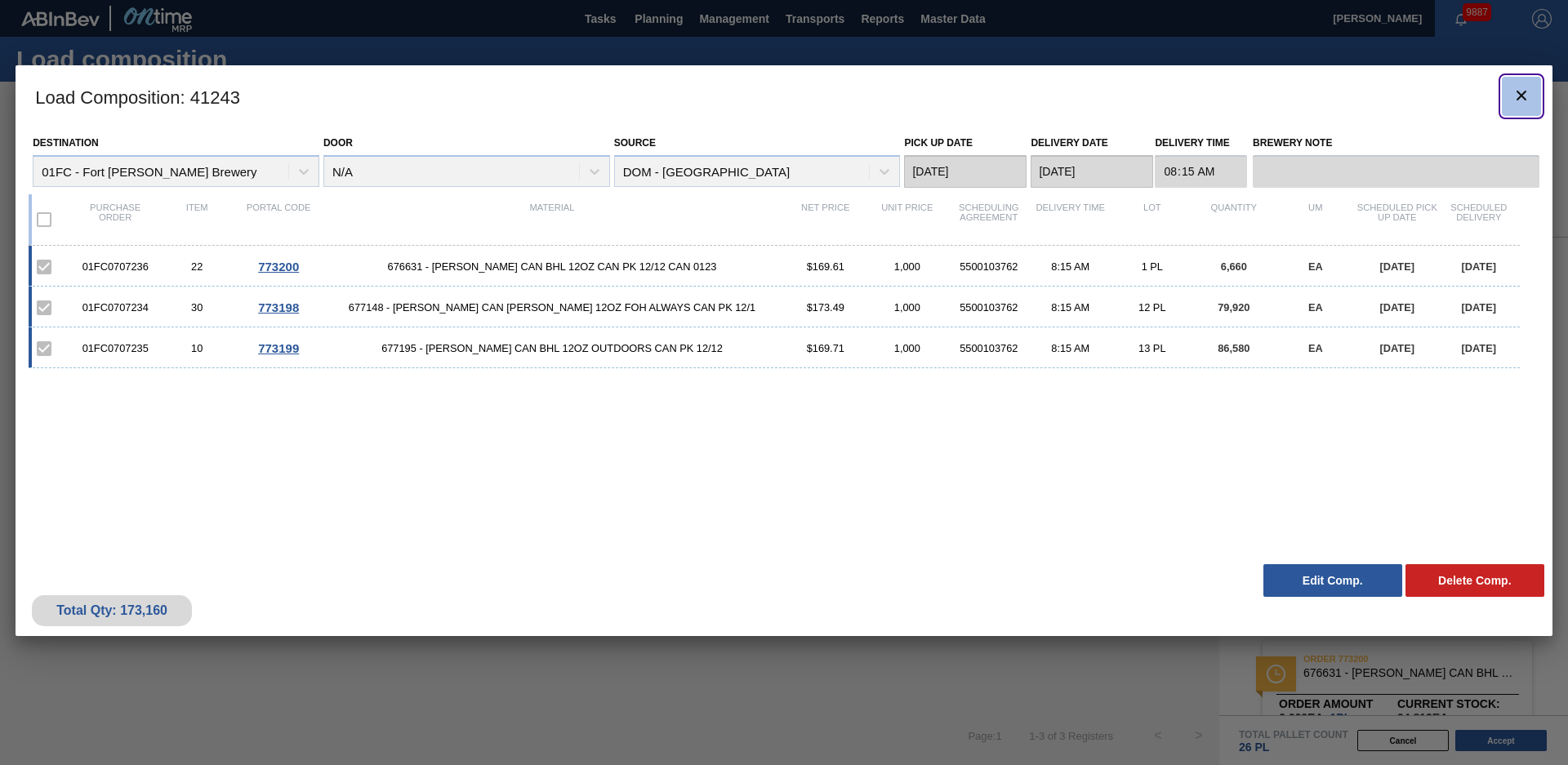
click at [1524, 91] on icon "botão de ícone" at bounding box center [1521, 95] width 9 height 9
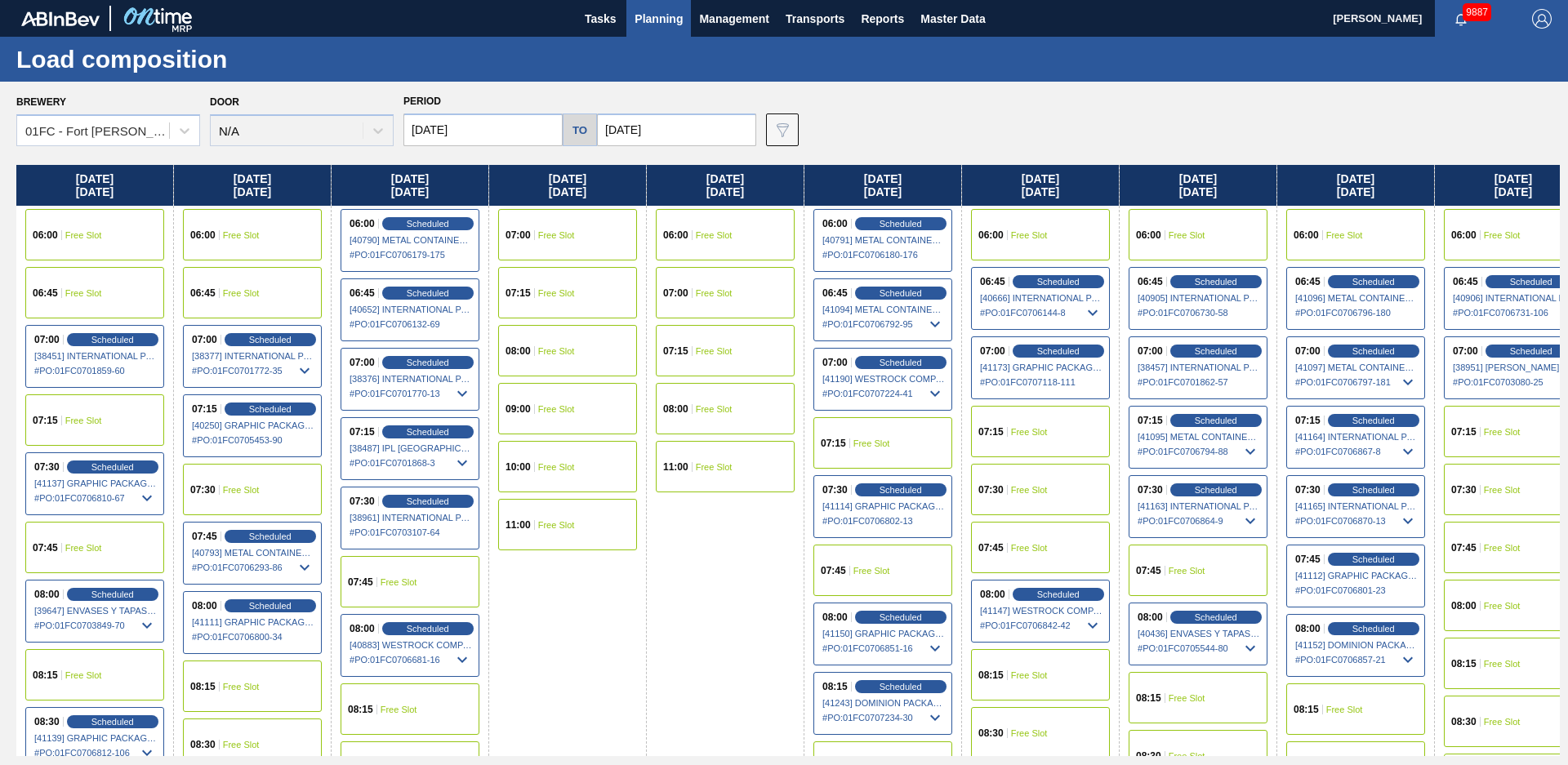
click at [618, 34] on button "Tasks" at bounding box center [600, 18] width 52 height 36
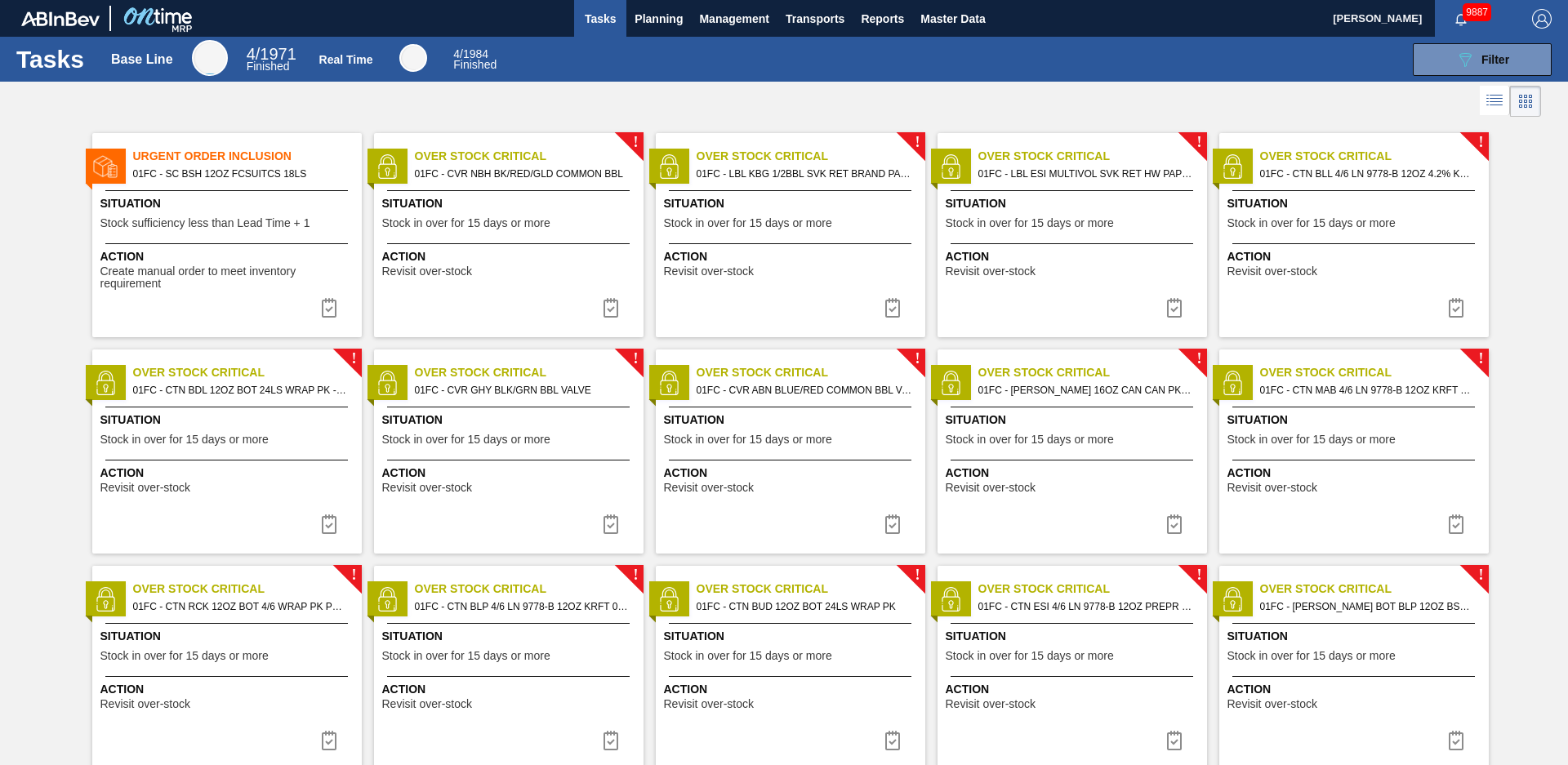
click at [277, 179] on span "01FC - SC BSH 12OZ FCSUITCS 18LS" at bounding box center [241, 174] width 216 height 18
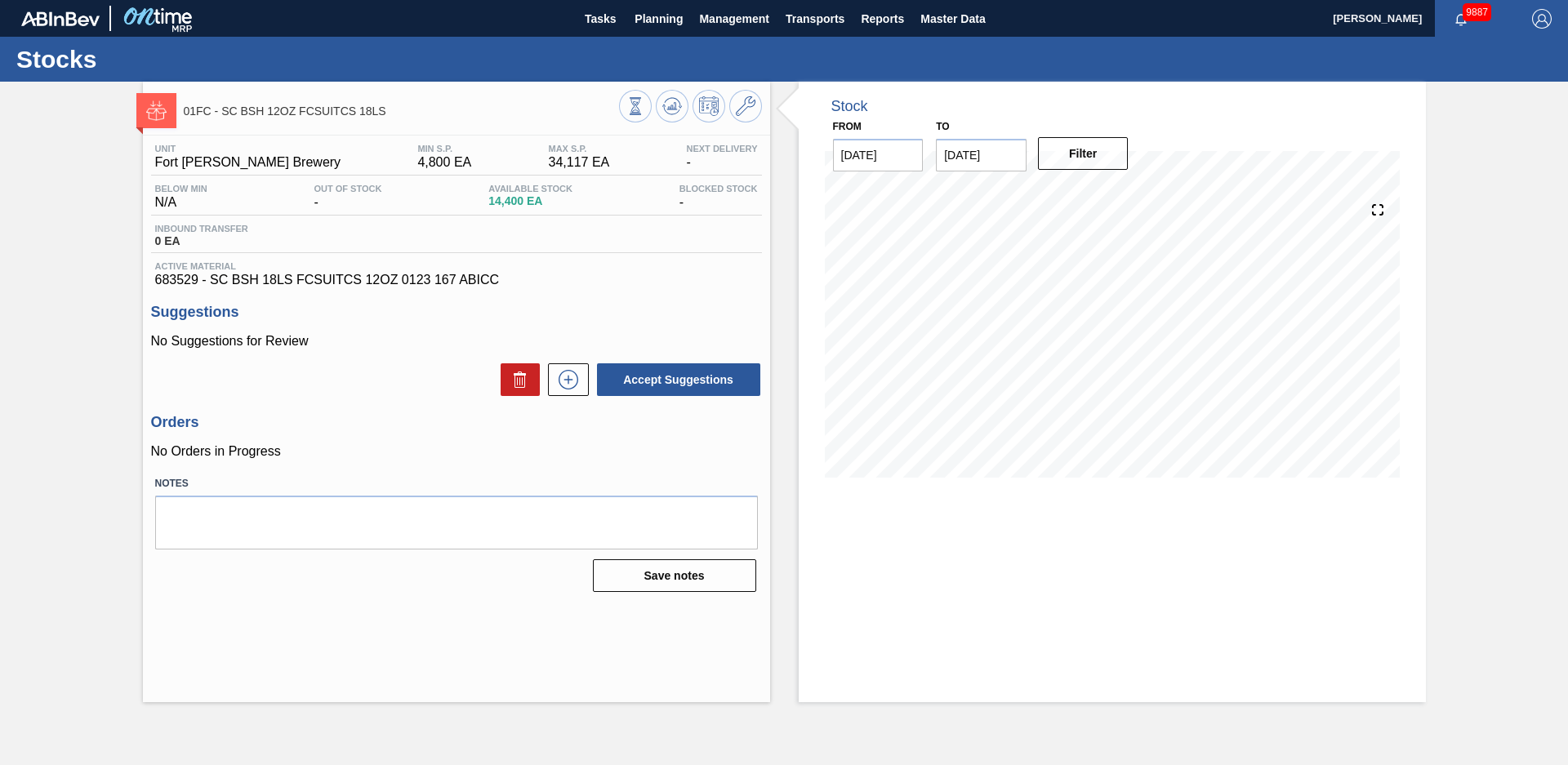
click at [777, 271] on div "Stock From [DATE] to [DATE] Filter" at bounding box center [1098, 391] width 656 height 620
click at [1015, 160] on input "[DATE]" at bounding box center [981, 155] width 91 height 33
click at [1116, 194] on button "Next Month" at bounding box center [1119, 194] width 11 height 11
click at [1115, 194] on button "Next Month" at bounding box center [1119, 194] width 11 height 11
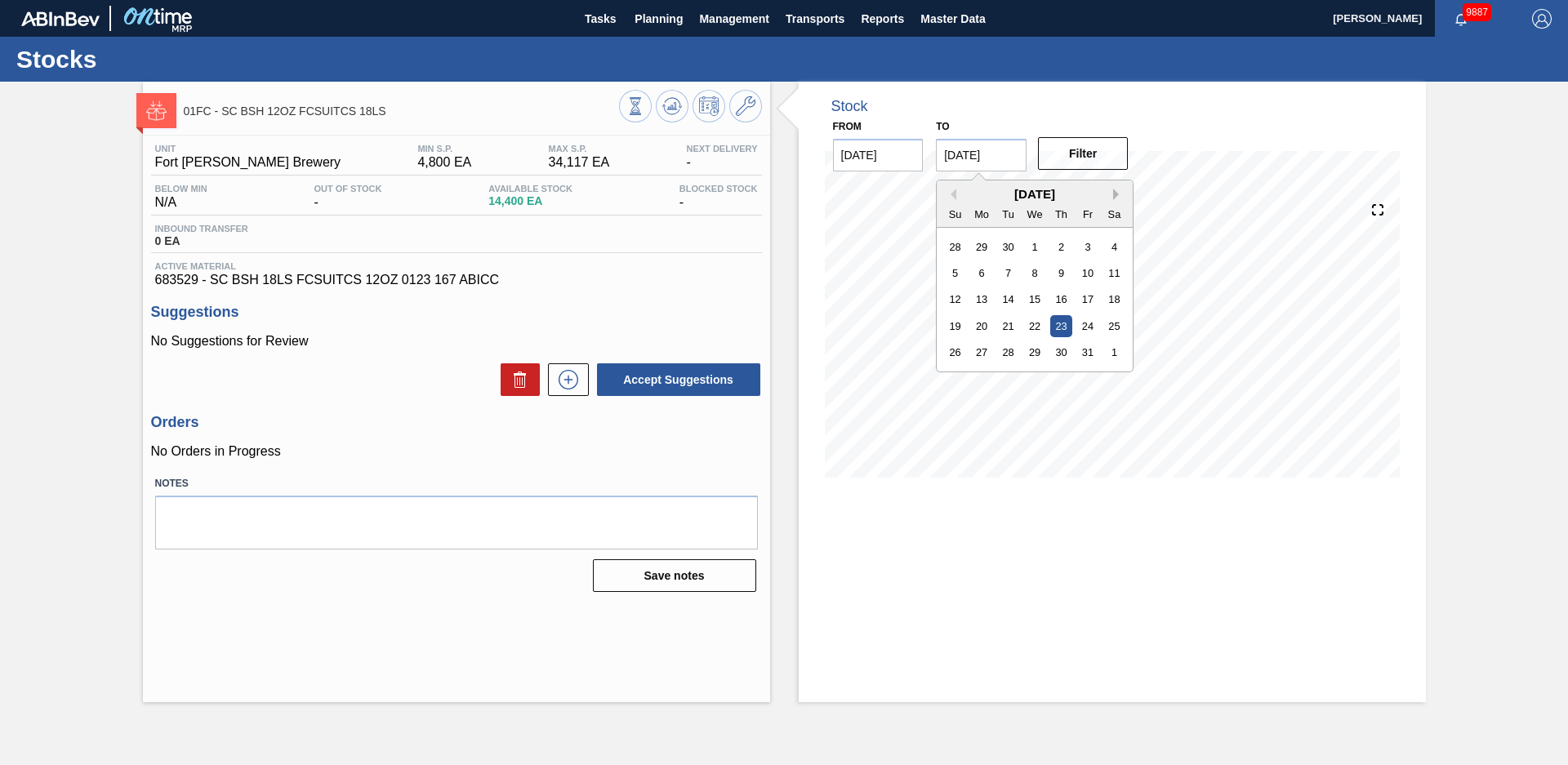
click at [1115, 194] on button "Next Month" at bounding box center [1119, 194] width 11 height 11
click at [1035, 349] on div "31" at bounding box center [1035, 353] width 22 height 22
type input "[DATE]"
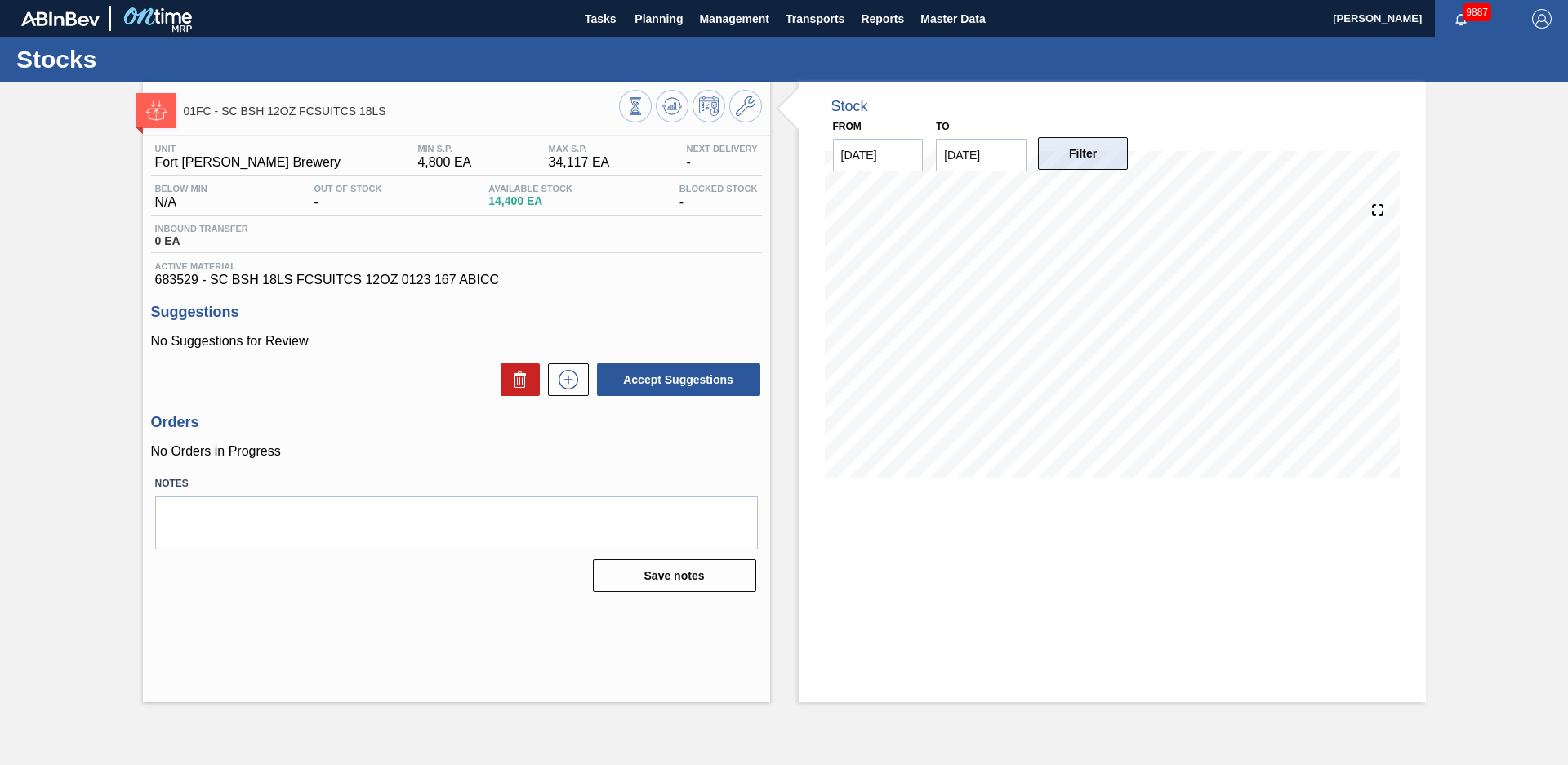
click at [1076, 156] on button "Filter" at bounding box center [1083, 153] width 91 height 33
click at [641, 99] on g at bounding box center [636, 98] width 11 height 2
click at [579, 31] on button "Tasks" at bounding box center [600, 18] width 52 height 36
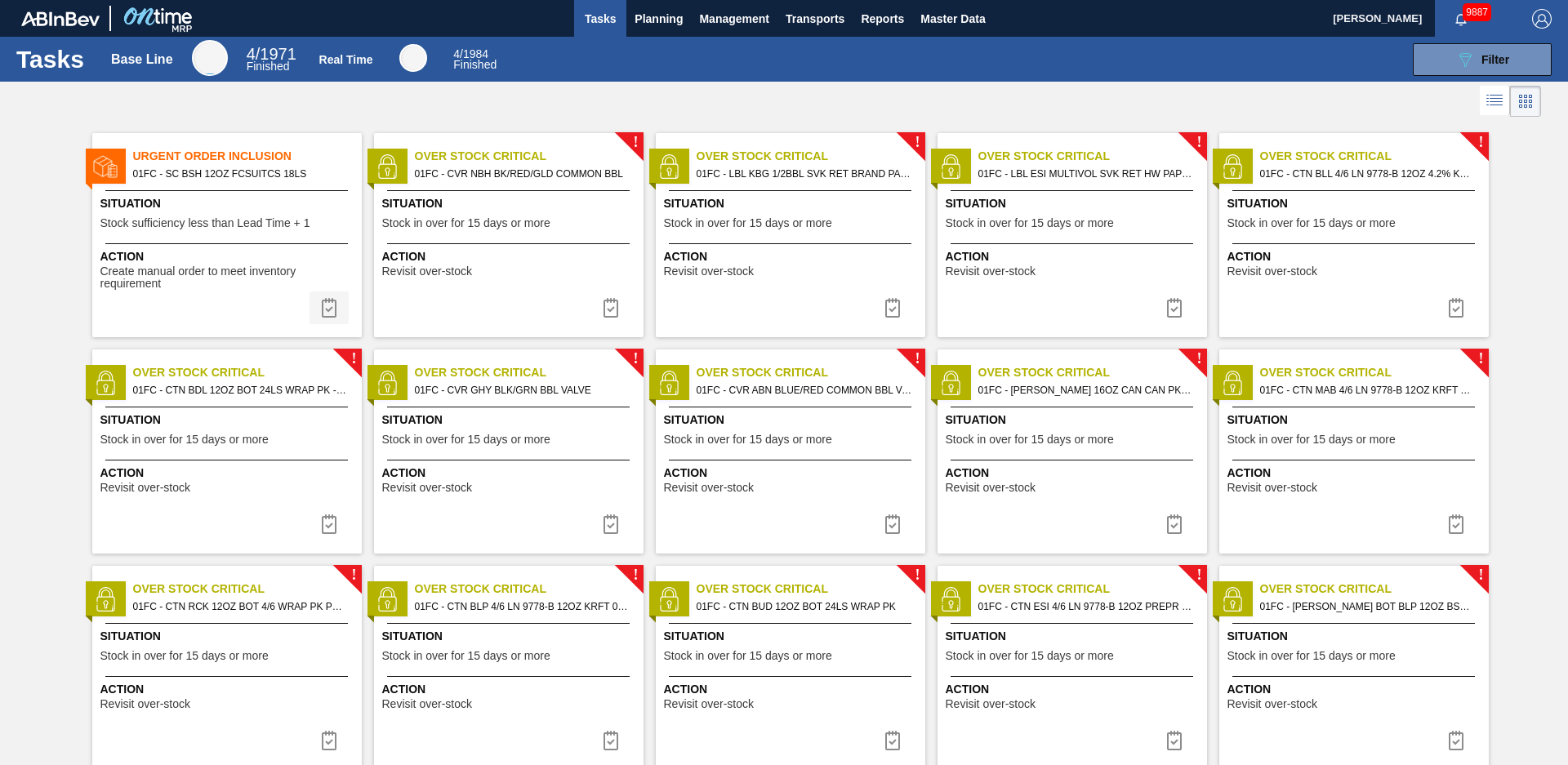
click at [322, 310] on img at bounding box center [329, 307] width 20 height 20
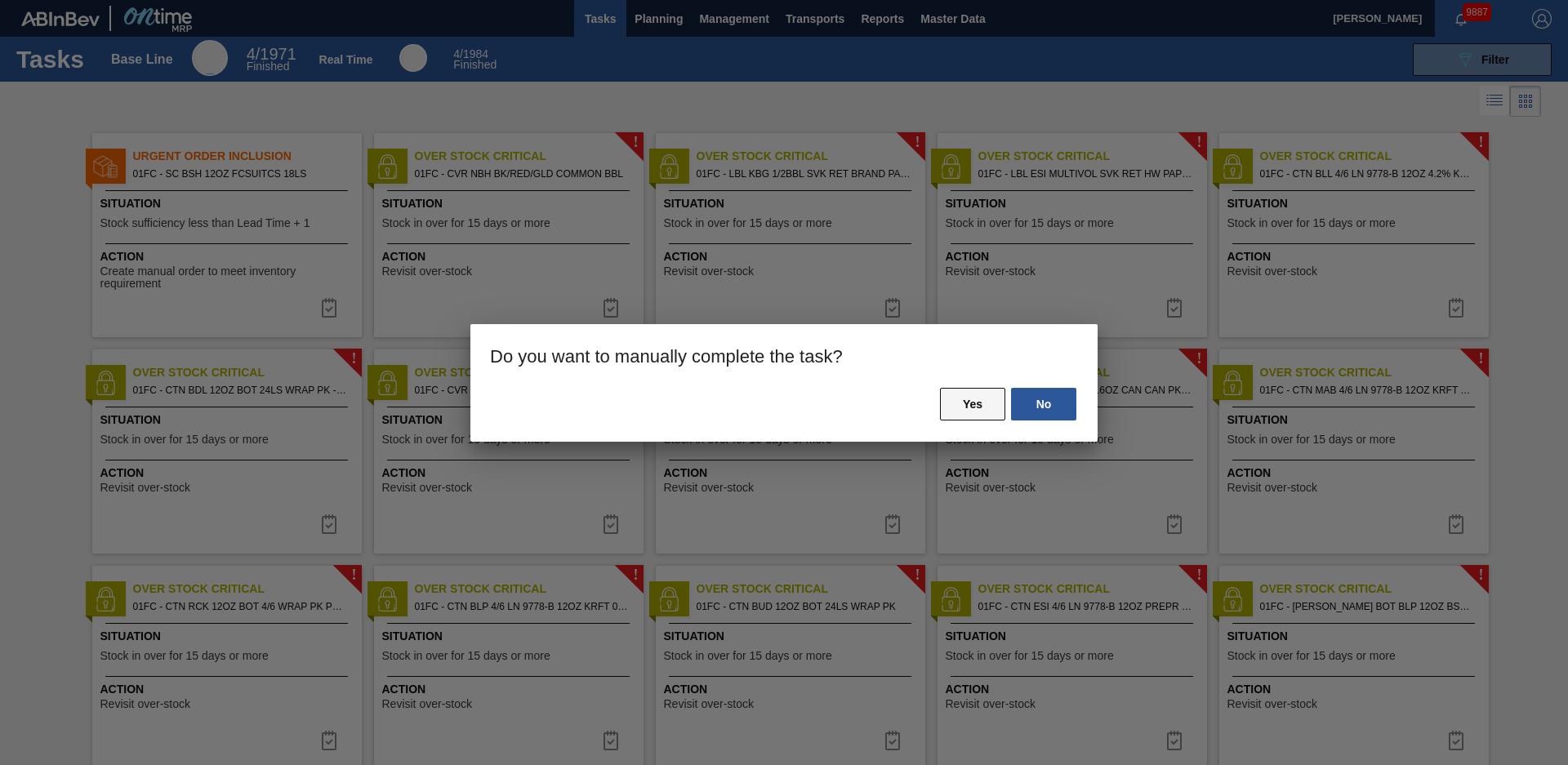
click at [992, 396] on button "Yes" at bounding box center [973, 404] width 65 height 33
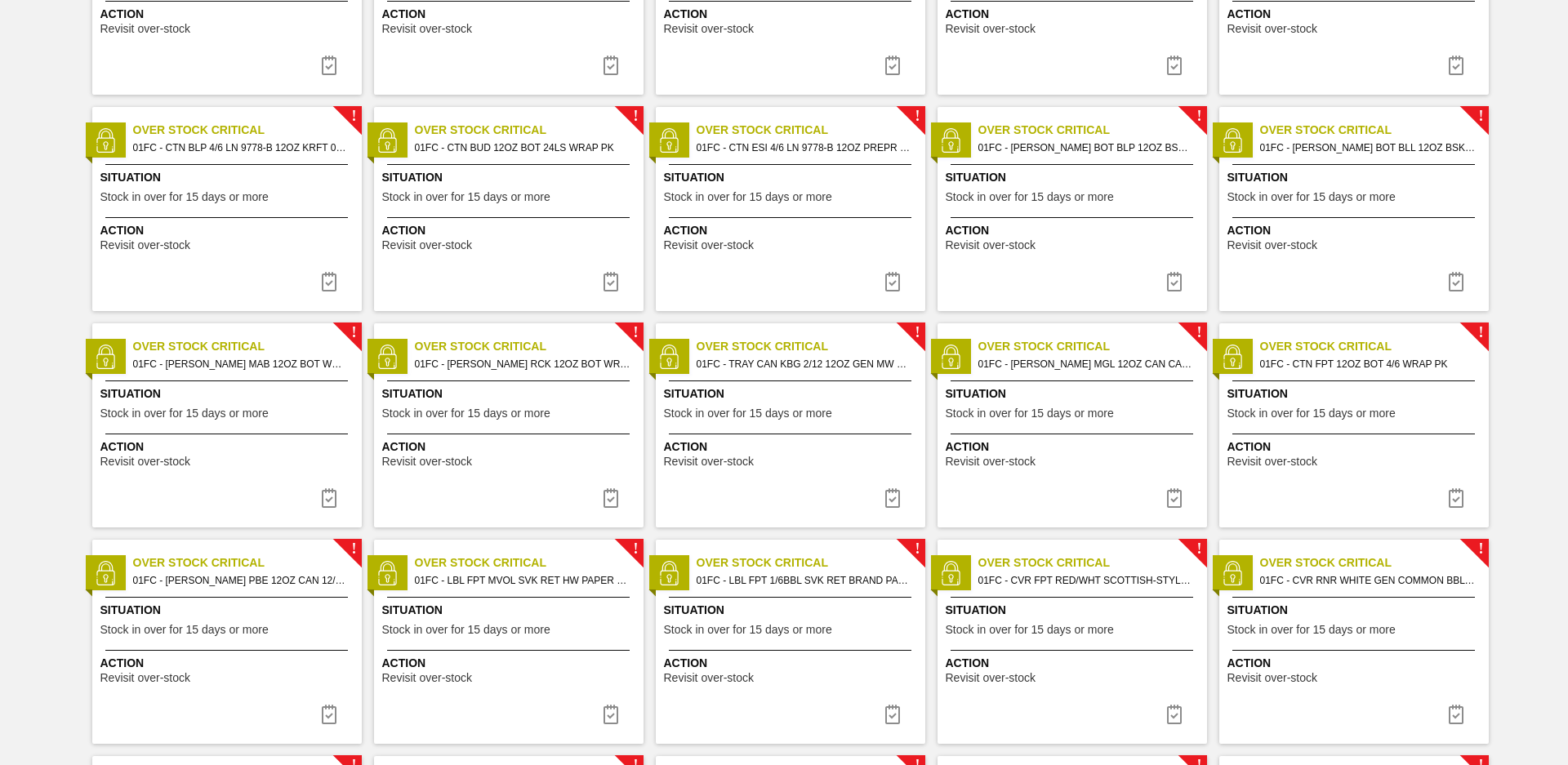
scroll to position [1560, 0]
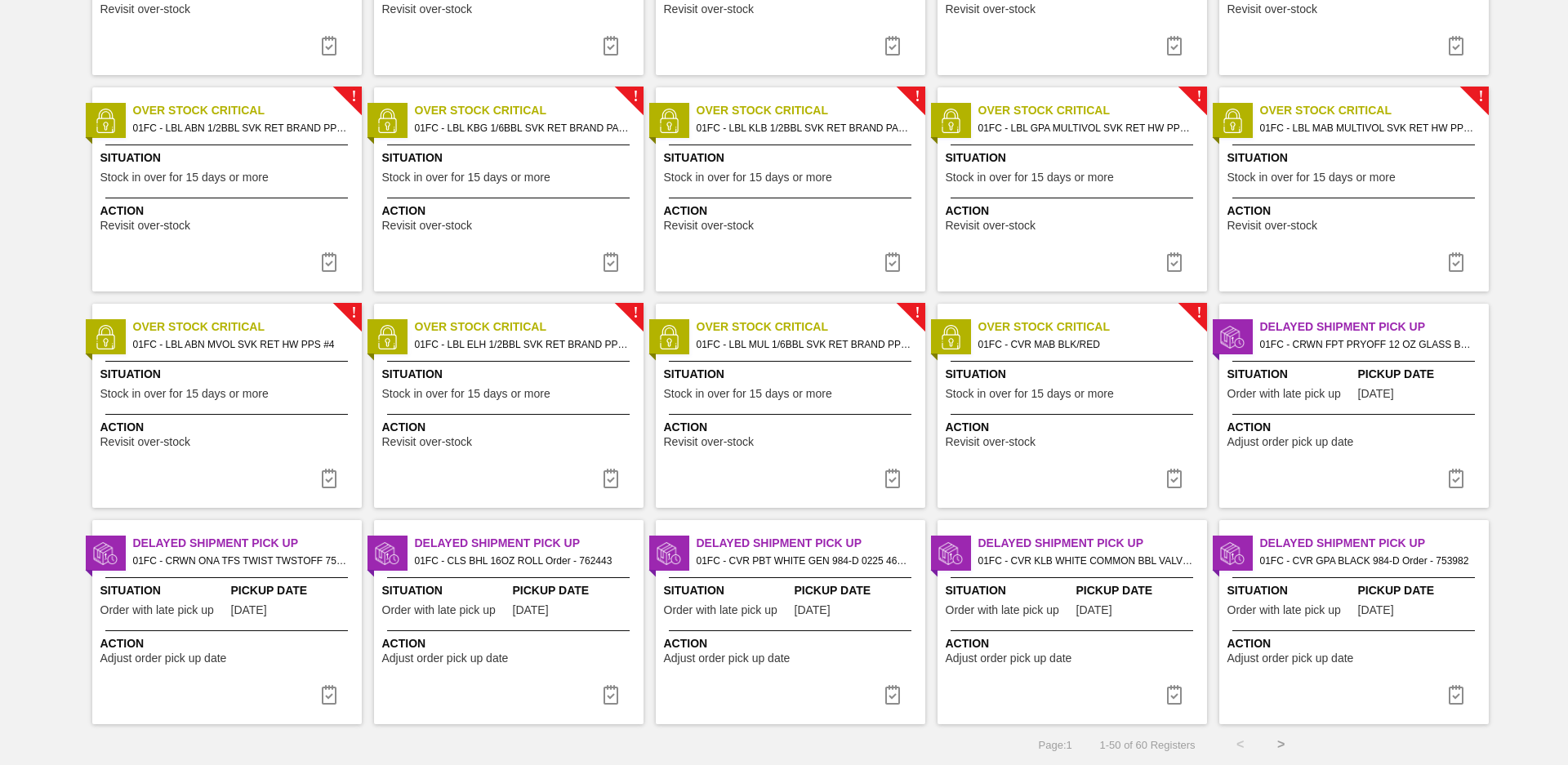
click at [1307, 742] on div "Page : 1 1 - 50 of 60 Registers < >" at bounding box center [784, 744] width 1568 height 41
